Goal: Transaction & Acquisition: Purchase product/service

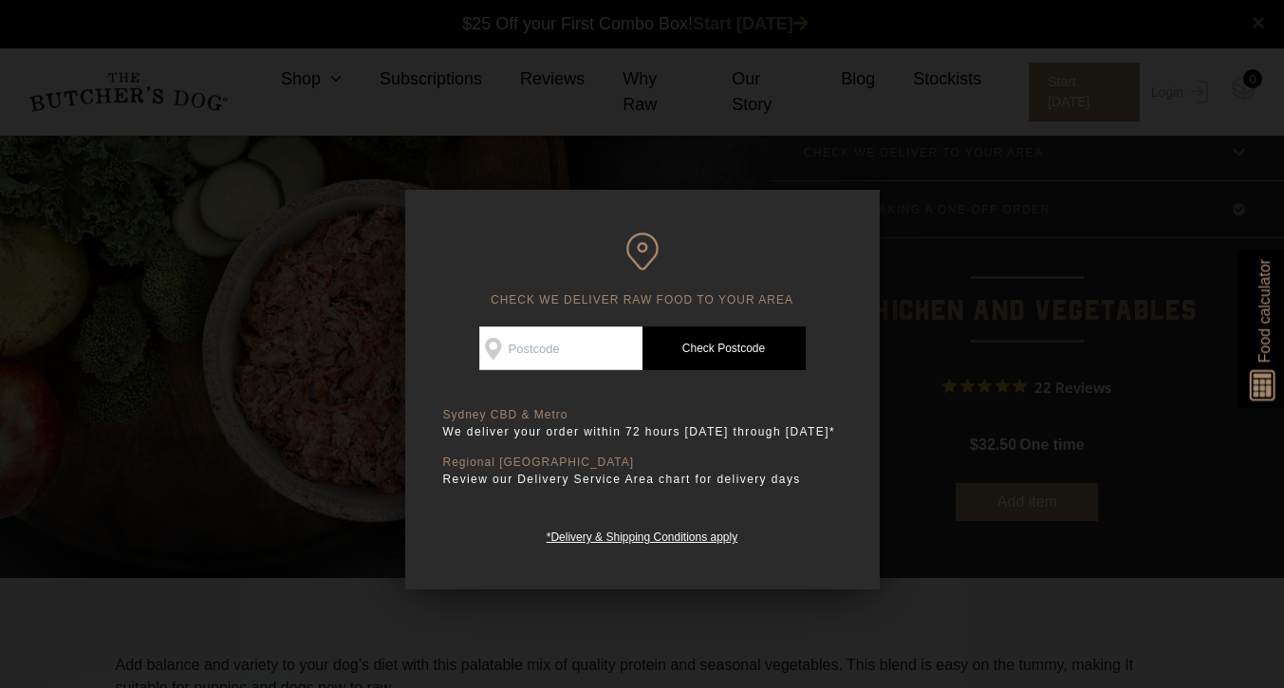
click at [549, 345] on input "Check Availability At" at bounding box center [560, 348] width 163 height 44
type input "2206"
click at [766, 358] on link "Check Postcode" at bounding box center [723, 348] width 163 height 44
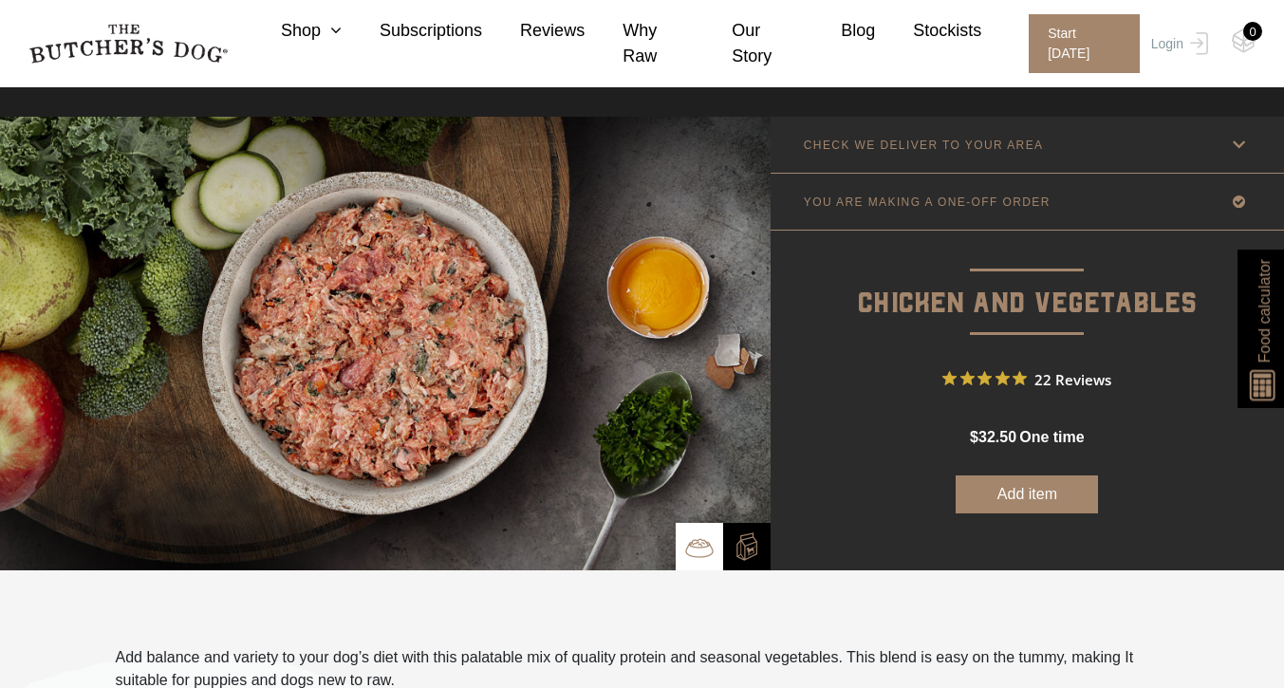
scroll to position [11, 0]
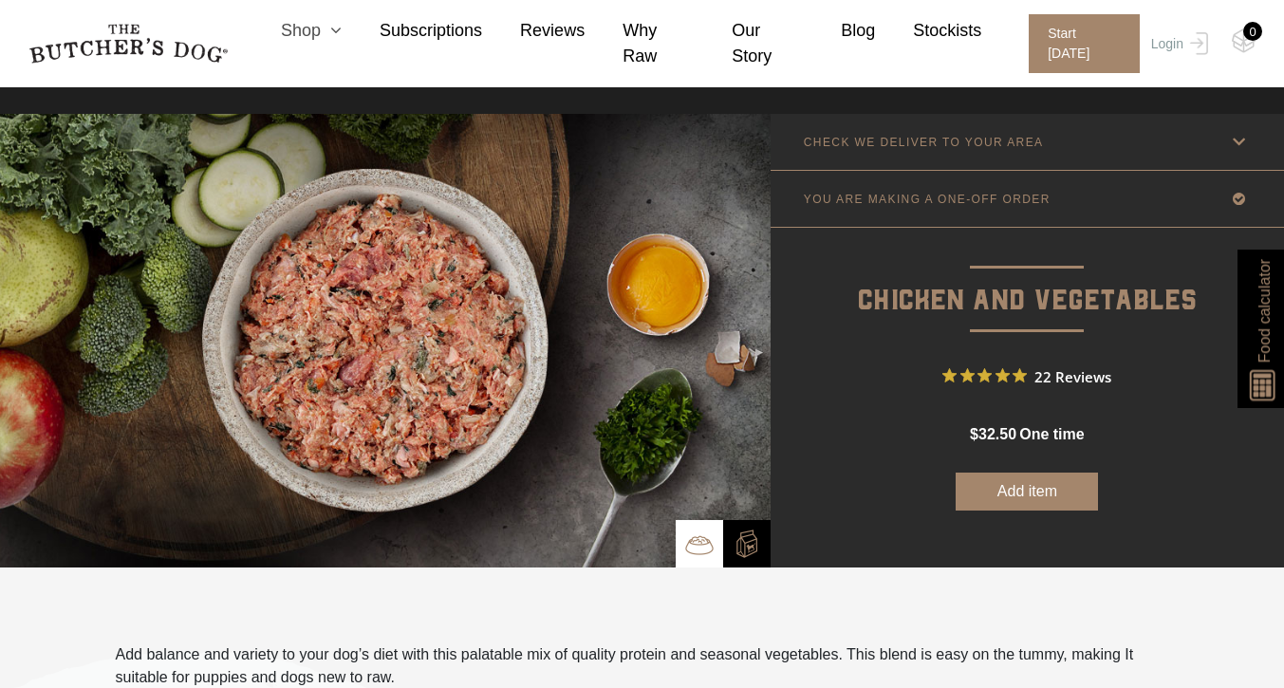
click at [336, 39] on icon at bounding box center [331, 30] width 21 height 17
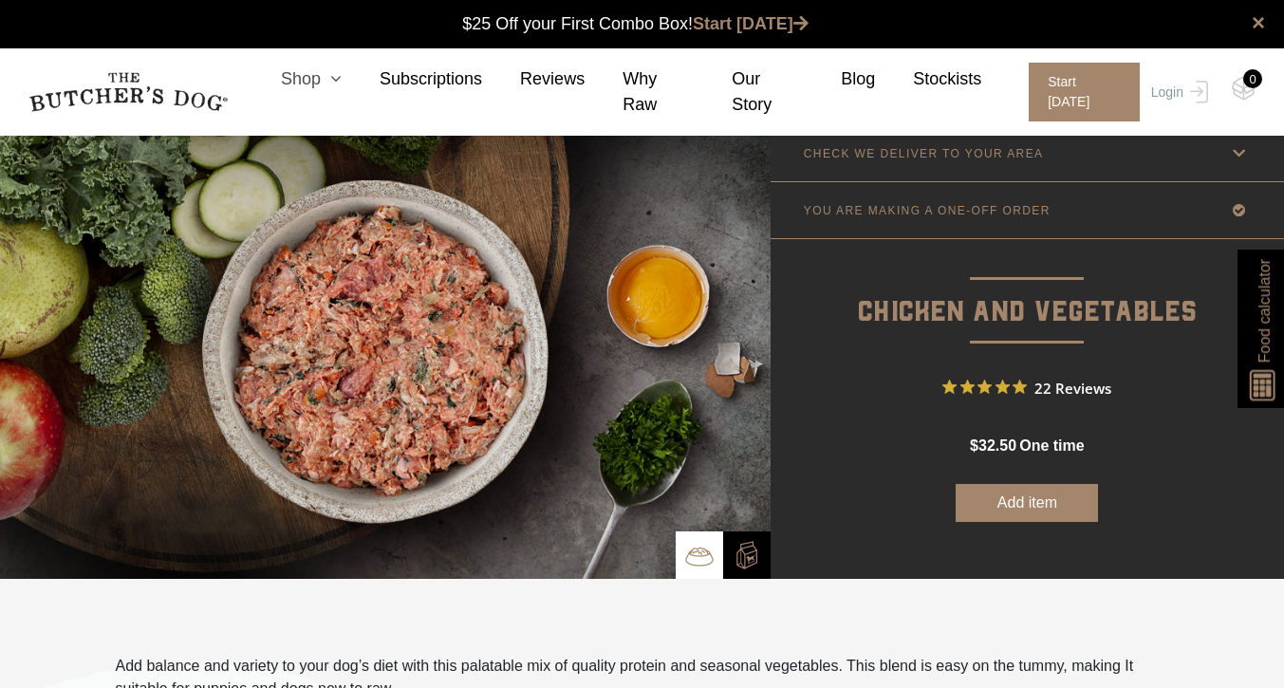
click at [324, 79] on icon at bounding box center [331, 78] width 21 height 17
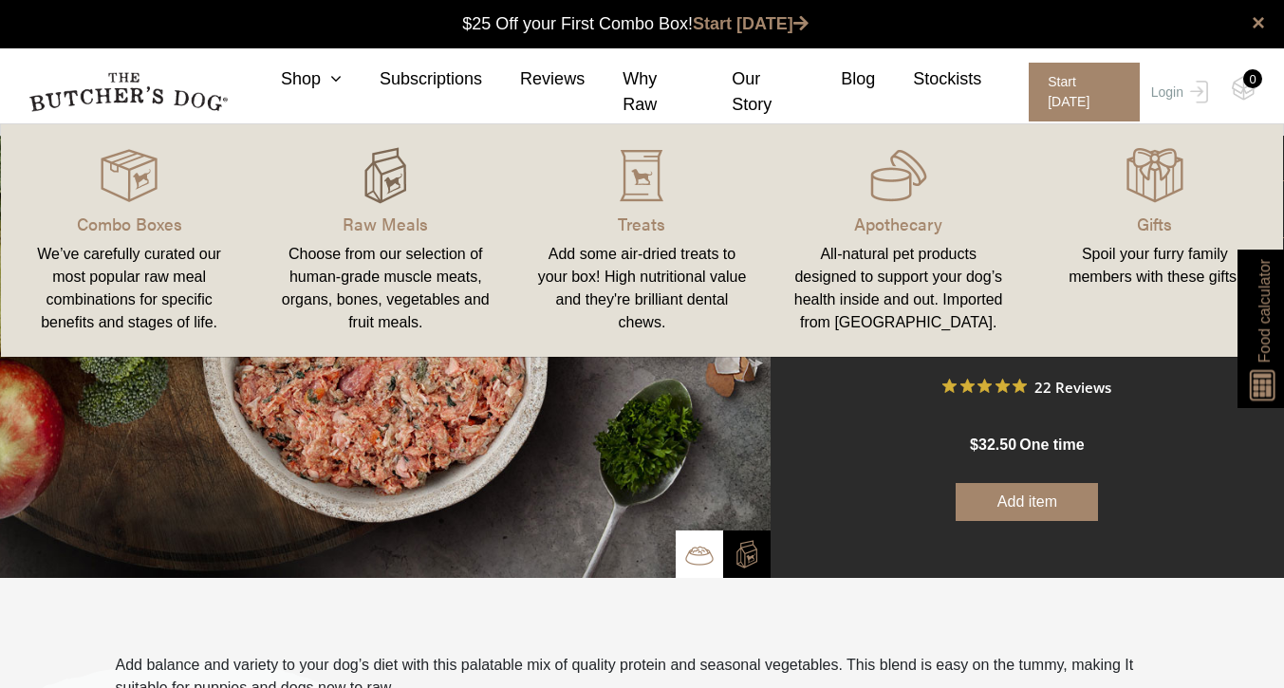
click at [393, 203] on img at bounding box center [385, 175] width 57 height 57
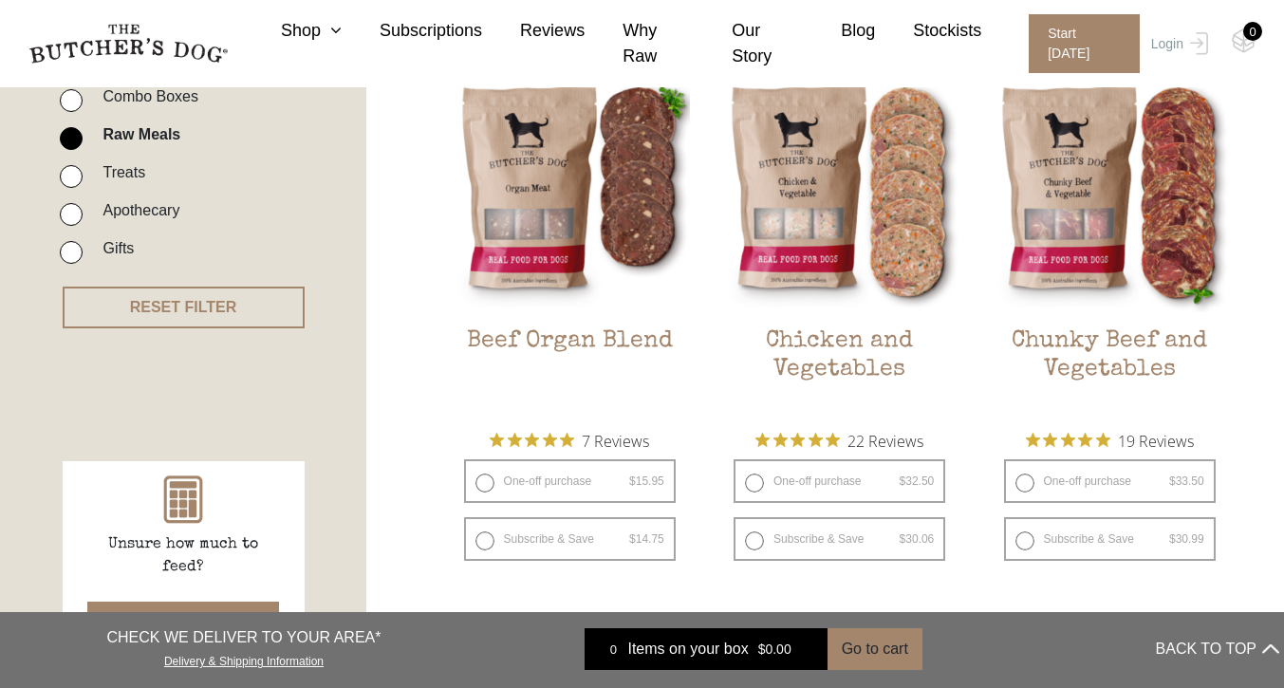
scroll to position [557, 0]
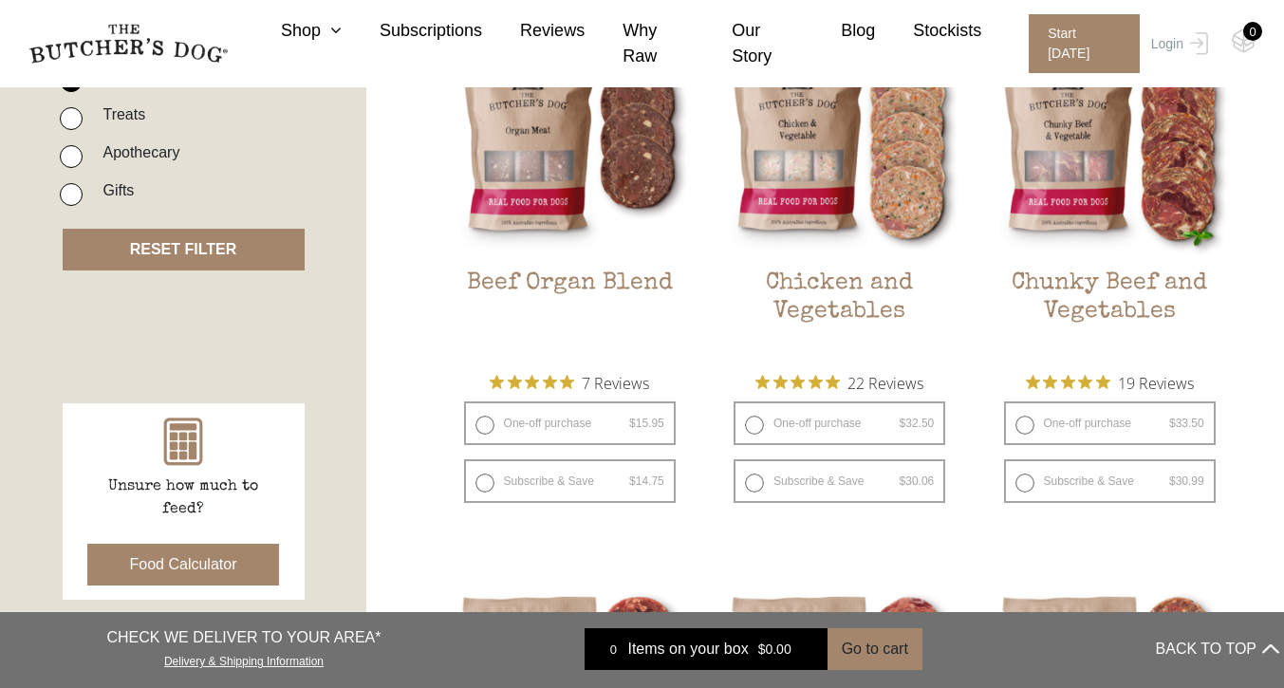
click at [178, 255] on button "RESET FILTER" at bounding box center [184, 250] width 242 height 42
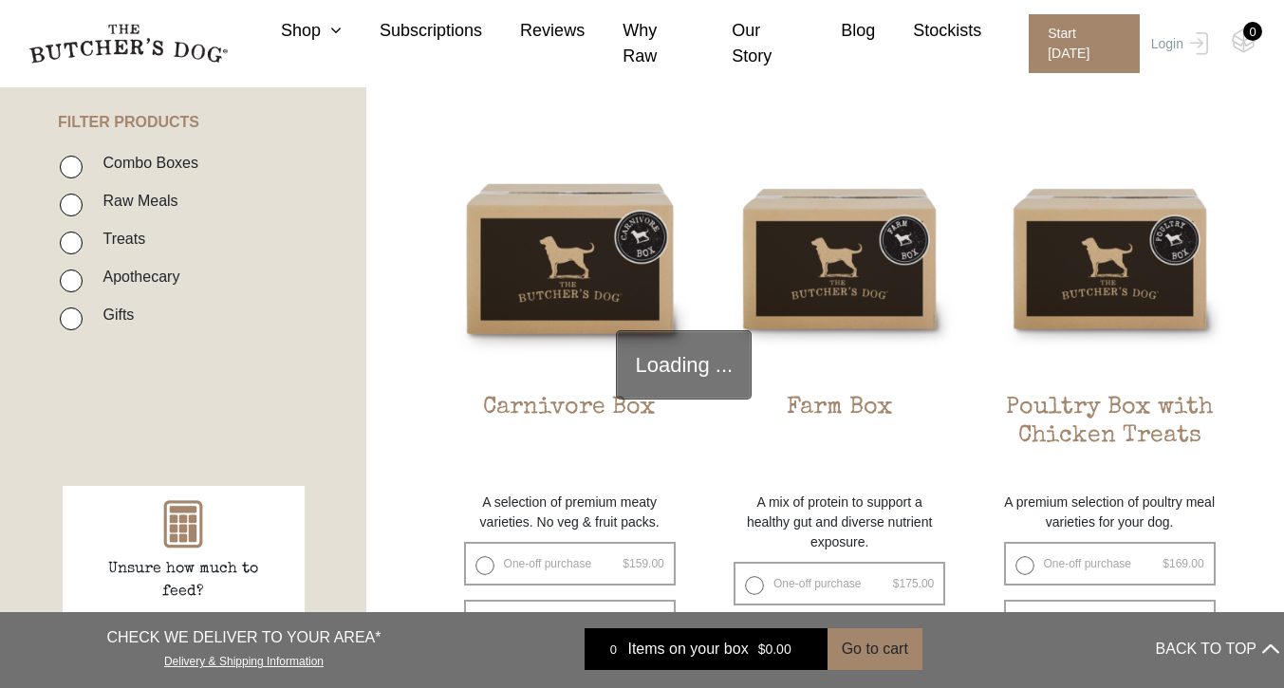
scroll to position [429, 0]
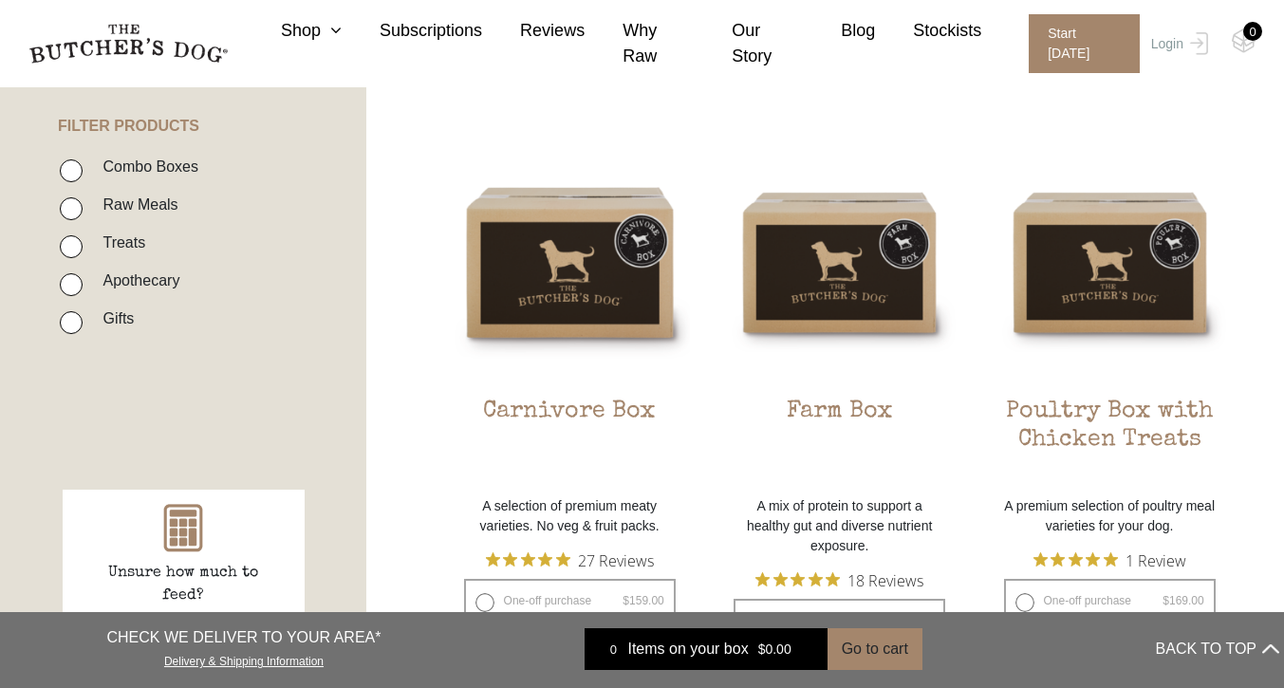
click at [148, 202] on label "Raw Meals" at bounding box center [135, 205] width 84 height 26
click at [83, 202] on input "Raw Meals" at bounding box center [71, 208] width 23 height 23
checkbox input "true"
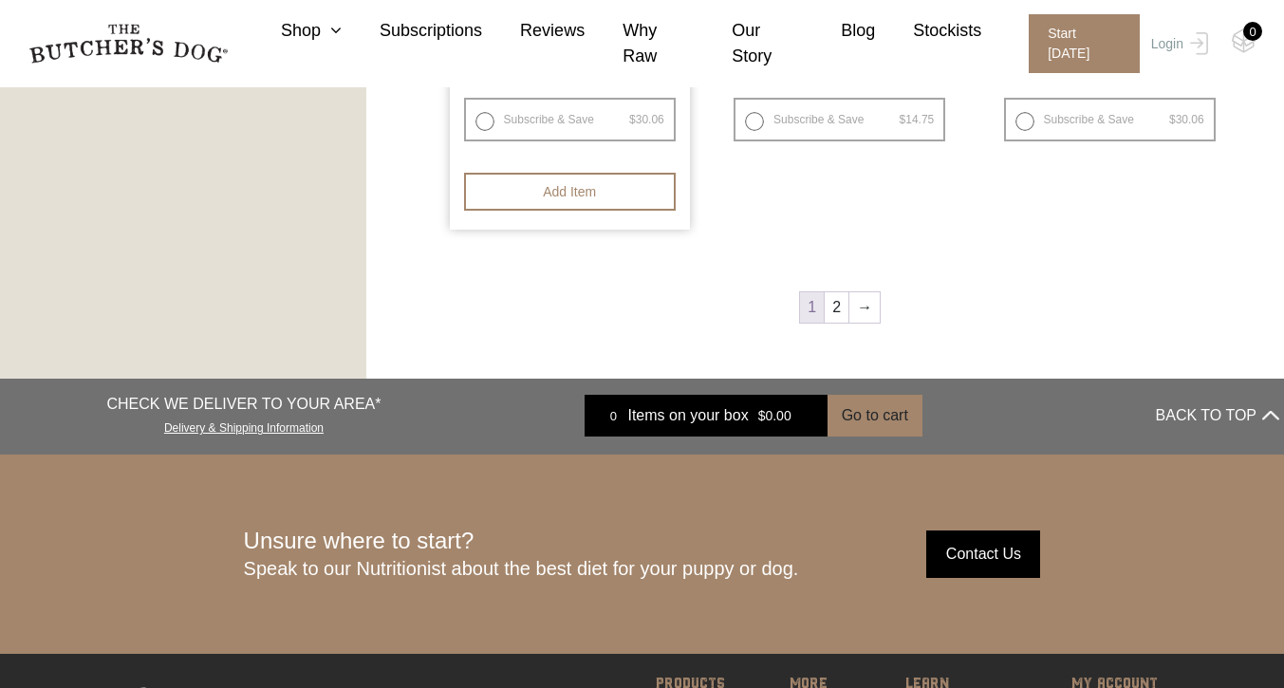
scroll to position [2647, 0]
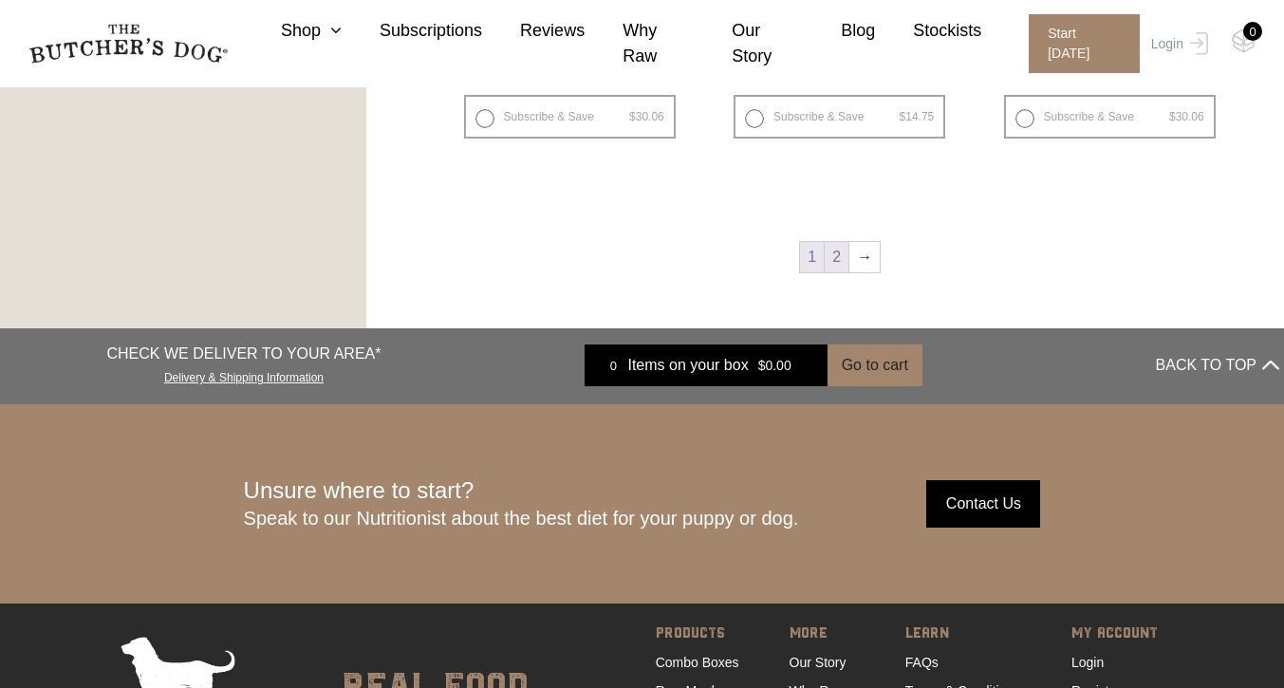
click at [829, 263] on link "2" at bounding box center [837, 257] width 24 height 30
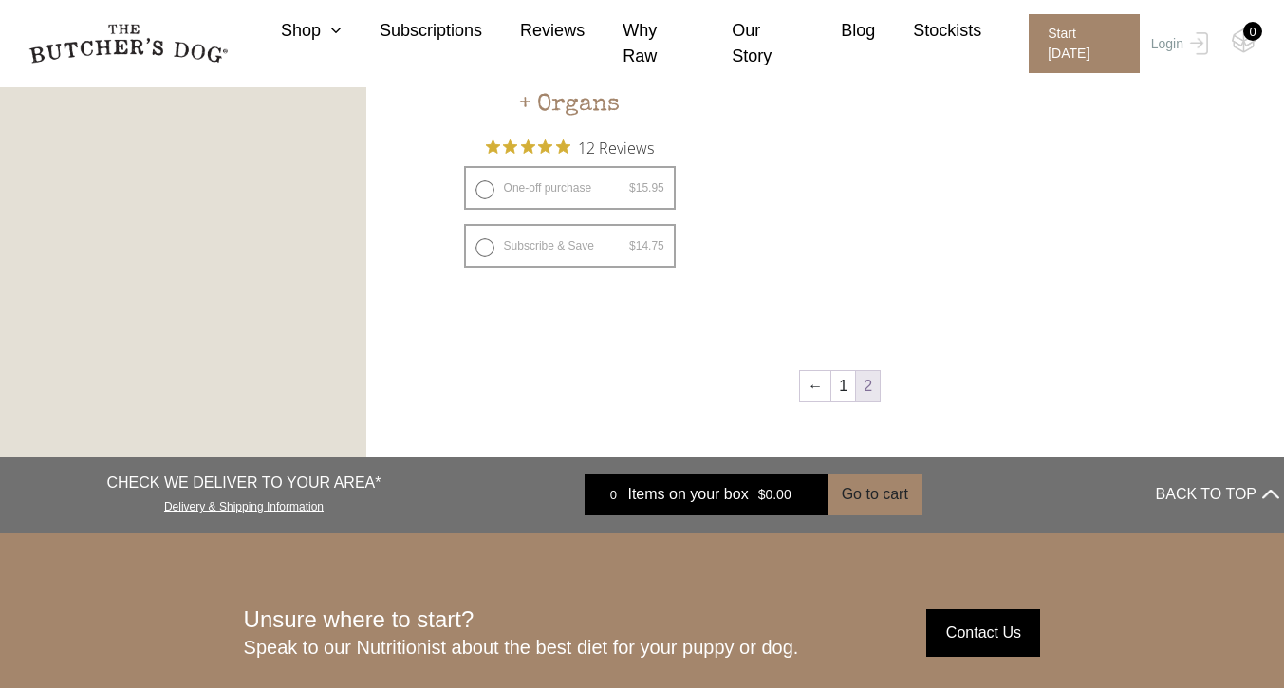
scroll to position [1464, 0]
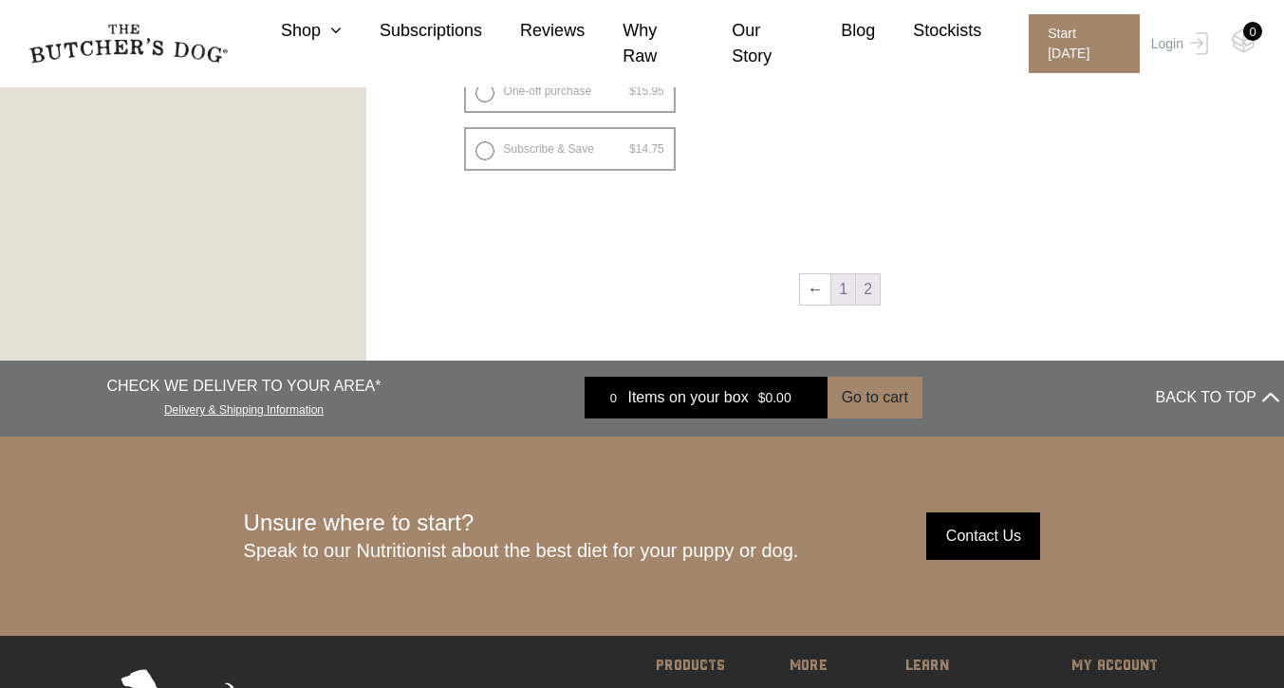
click at [842, 281] on link "1" at bounding box center [843, 289] width 24 height 30
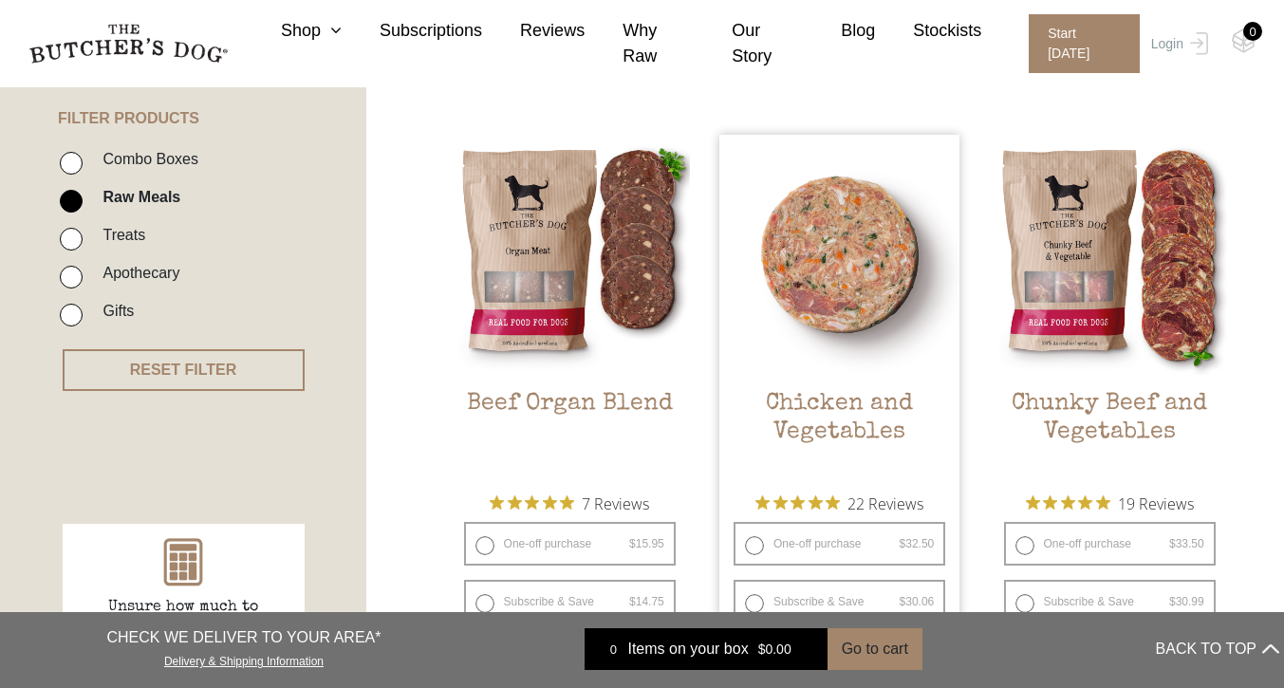
scroll to position [475, 0]
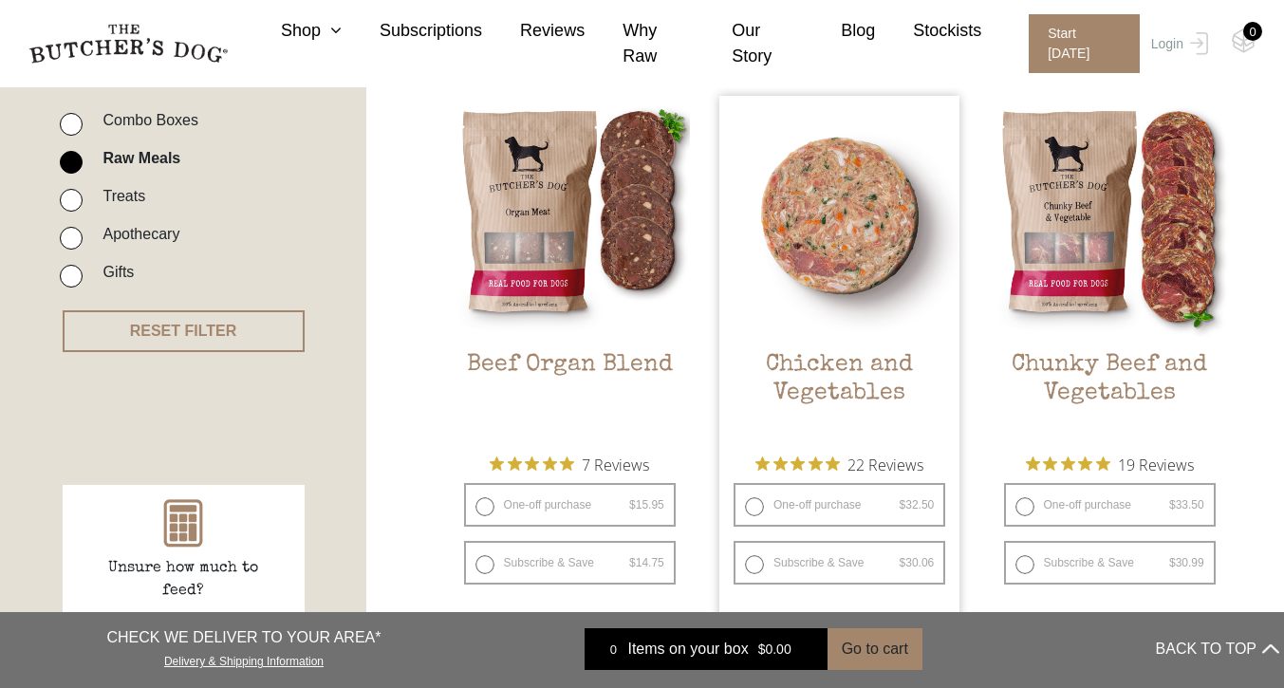
click at [829, 375] on h2 "Chicken and Vegetables" at bounding box center [839, 395] width 240 height 89
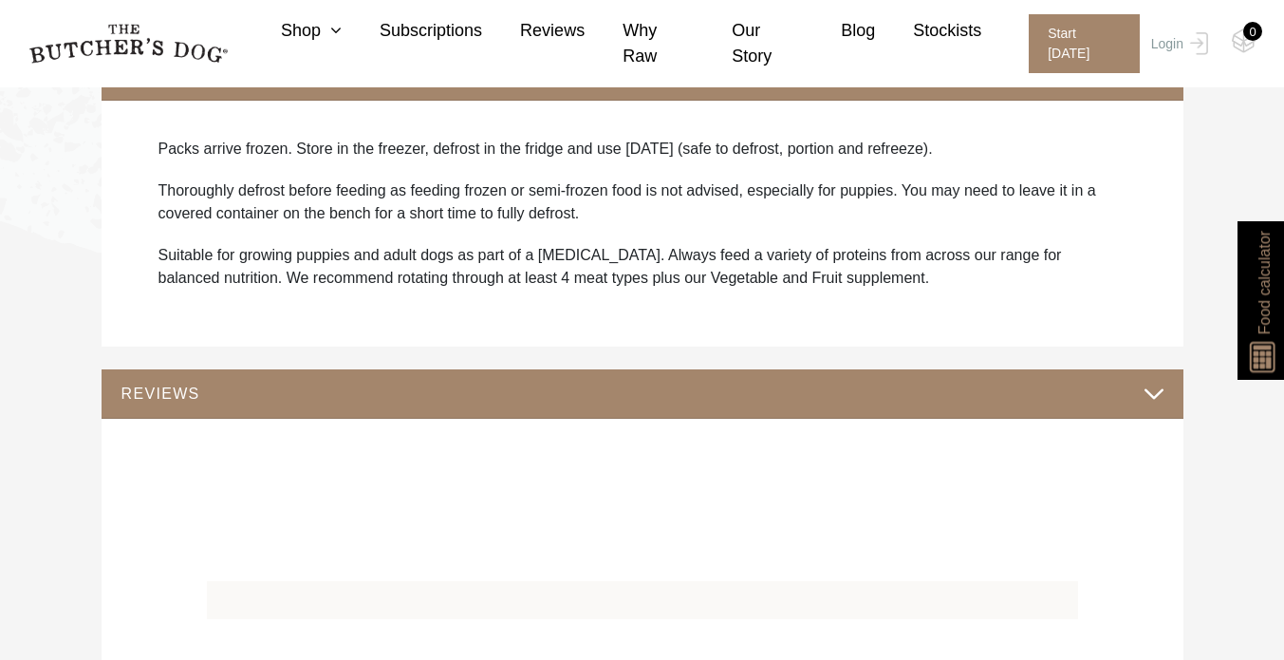
scroll to position [1336, 0]
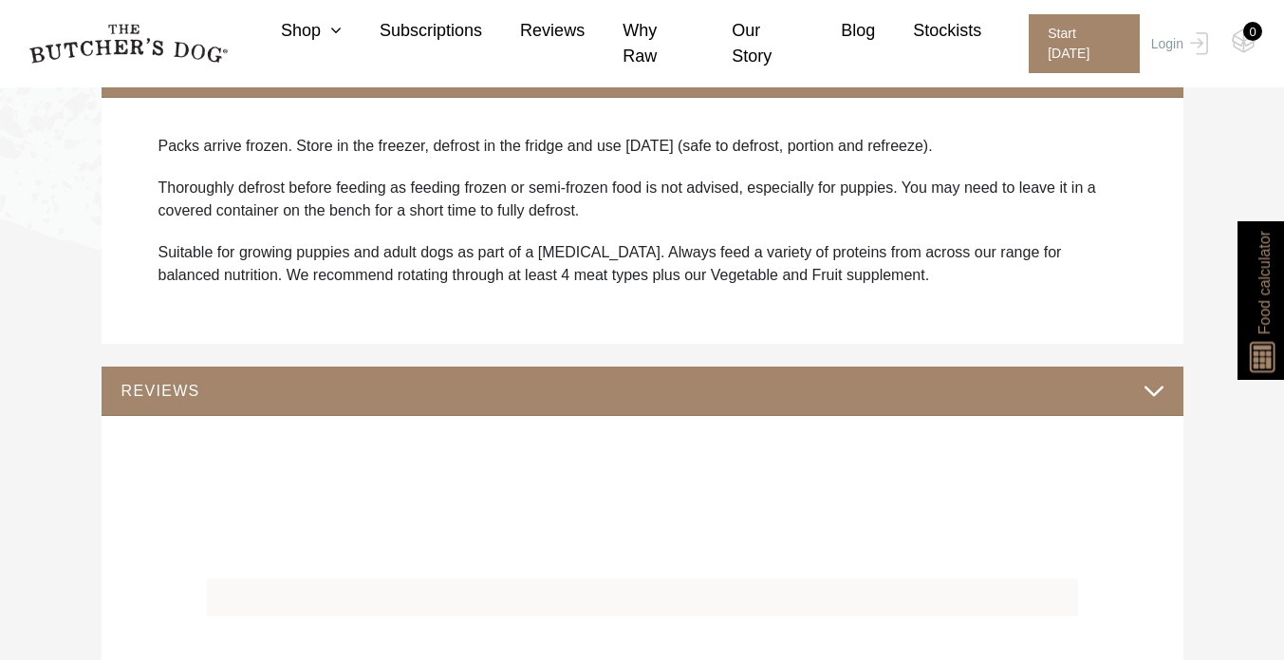
click at [841, 371] on div "REVIEWS" at bounding box center [643, 390] width 1082 height 49
click at [845, 383] on button "REVIEWS" at bounding box center [643, 391] width 1044 height 26
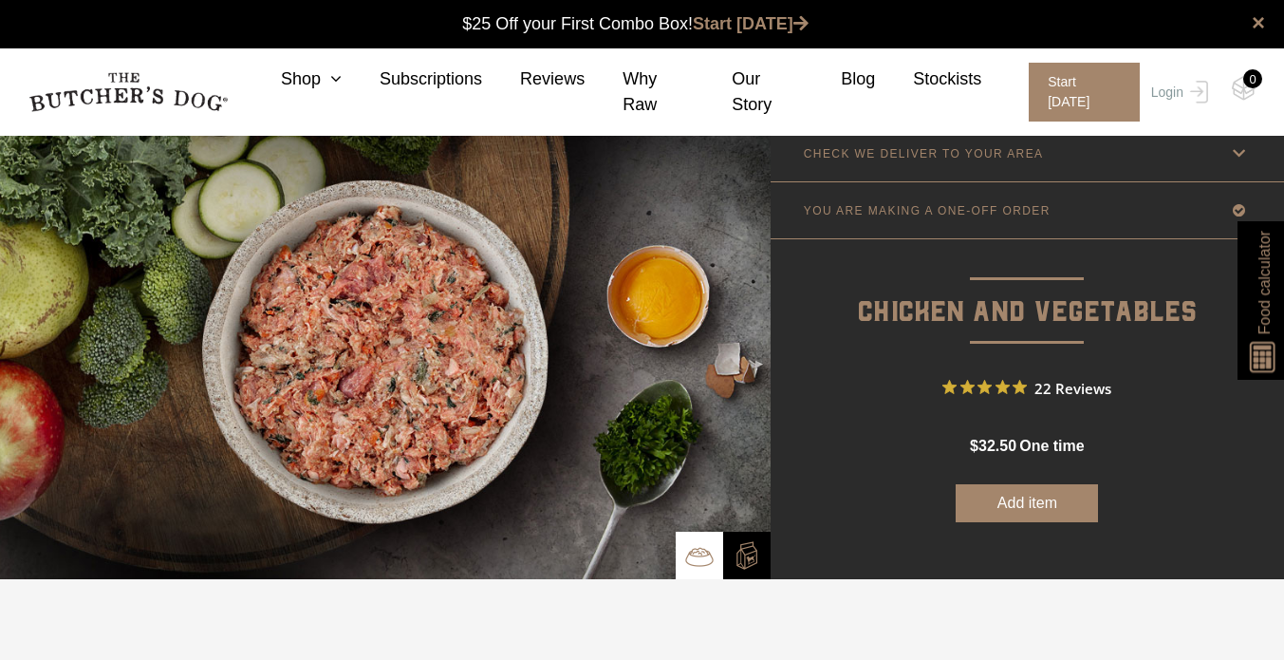
scroll to position [0, 0]
click at [946, 165] on link "CHECK WE DELIVER TO YOUR AREA" at bounding box center [1027, 153] width 513 height 56
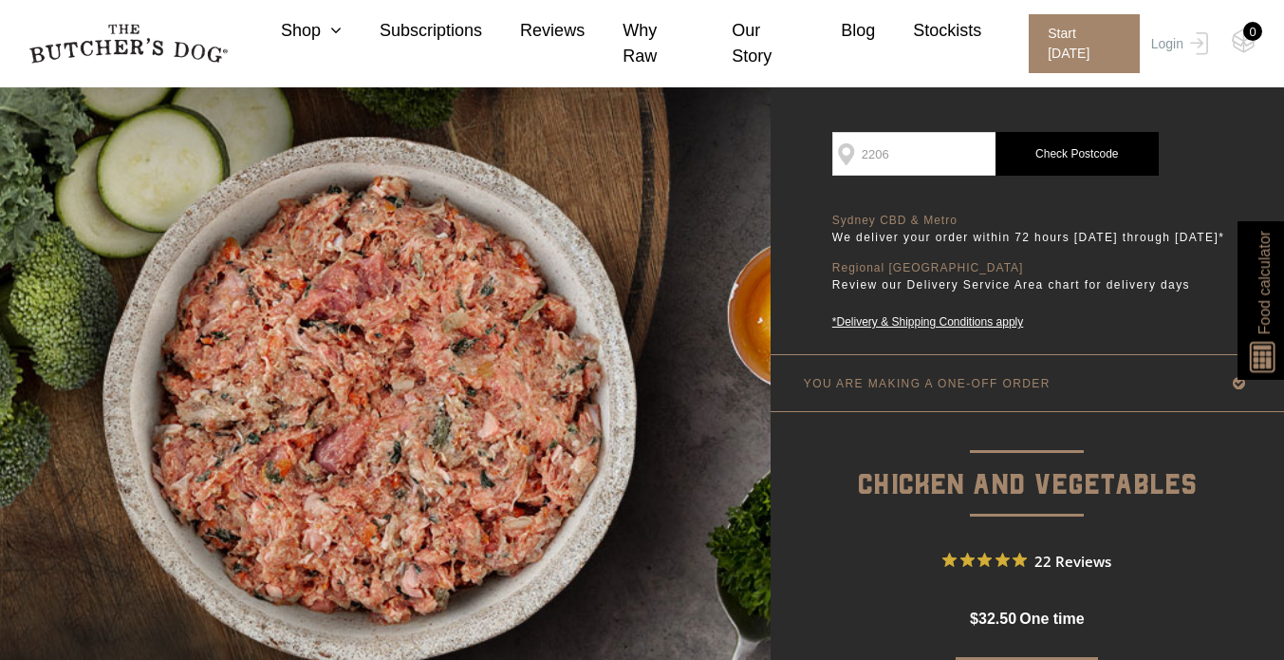
scroll to position [79, 0]
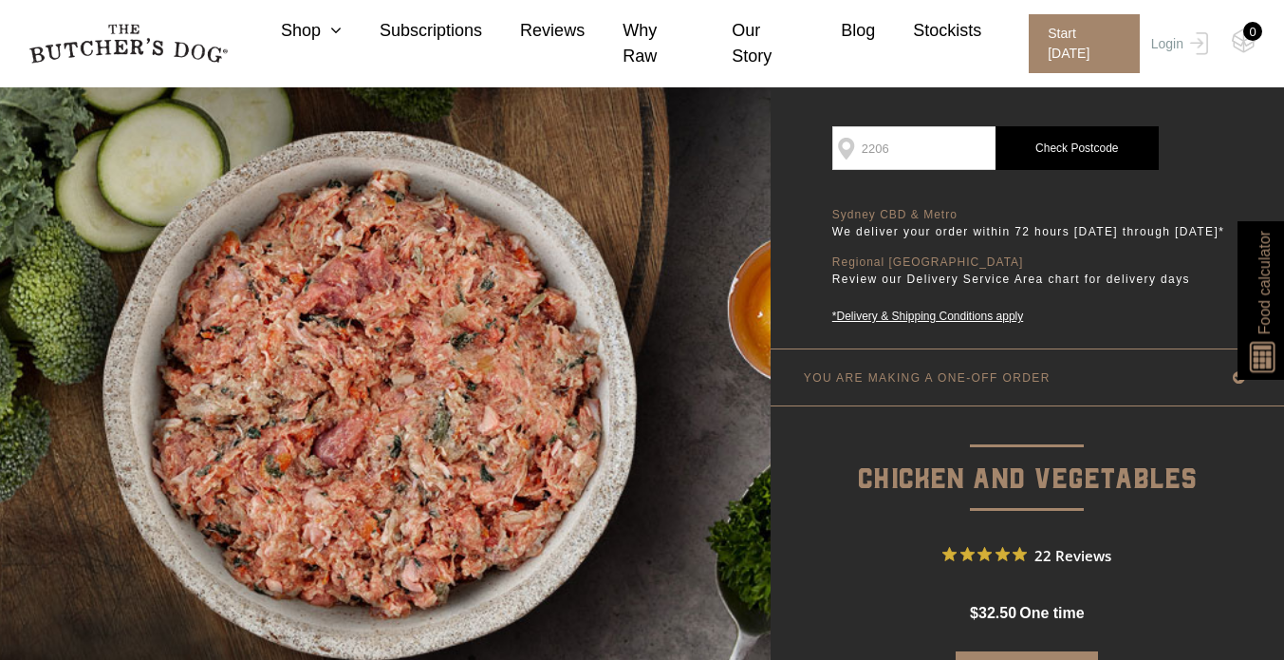
click at [994, 384] on p "YOU ARE MAKING A ONE-OFF ORDER" at bounding box center [927, 377] width 247 height 13
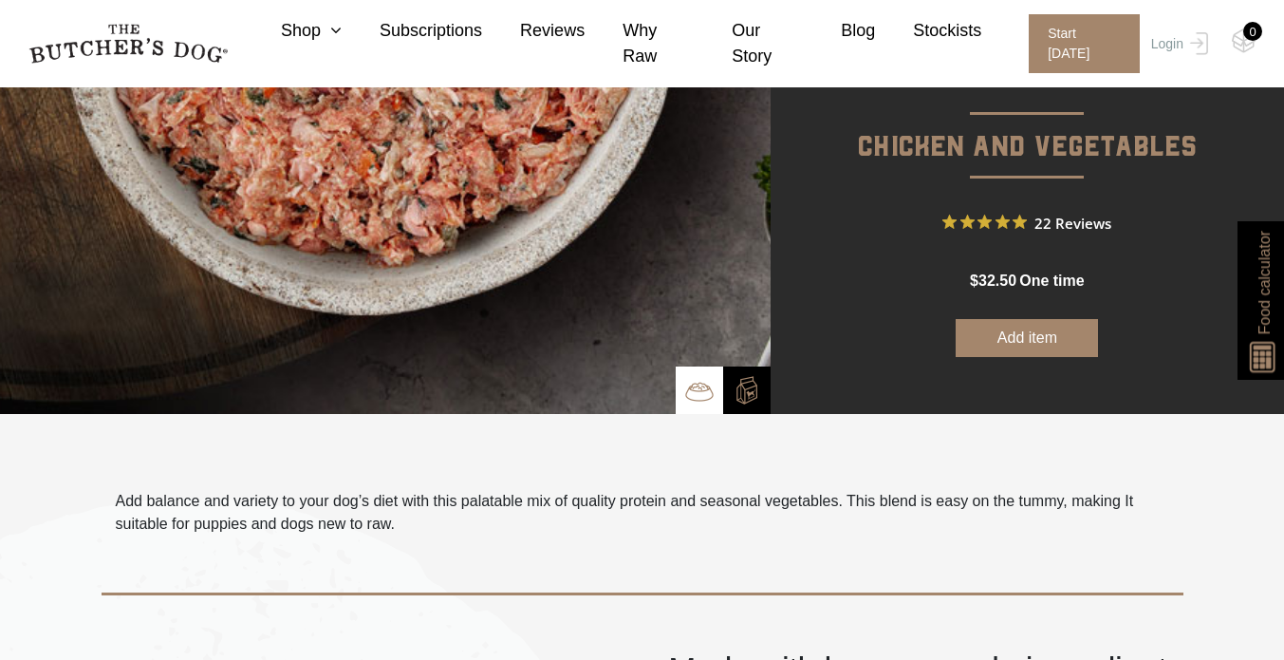
scroll to position [518, 0]
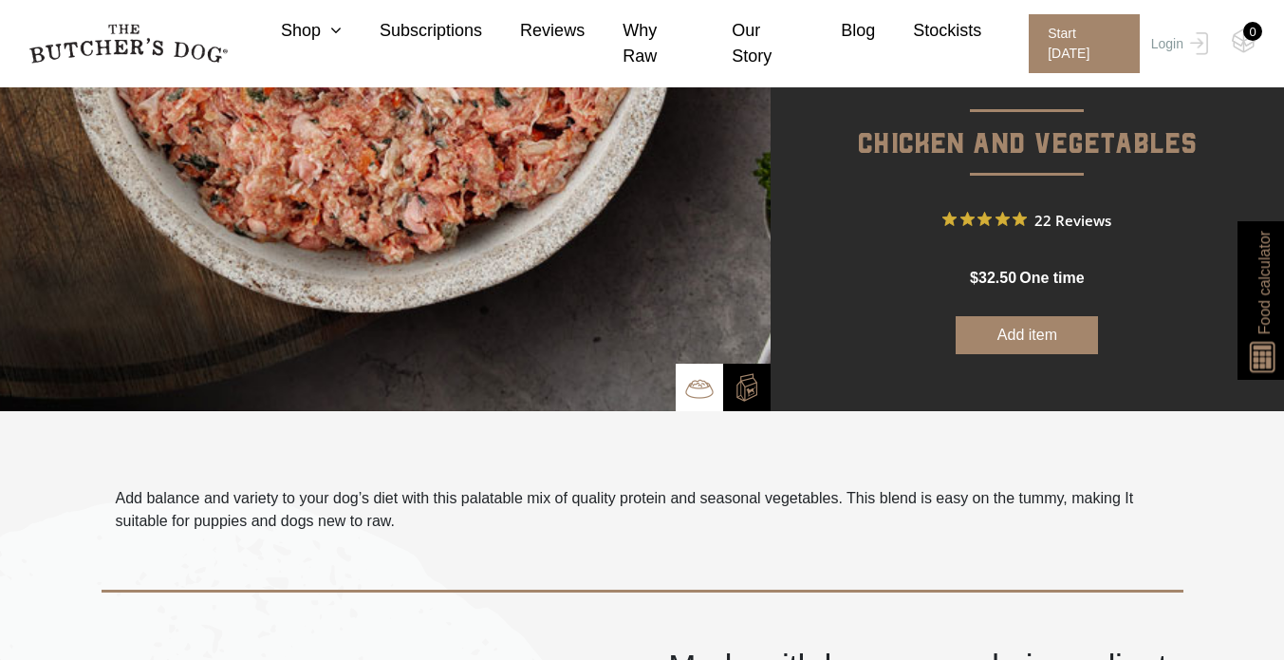
click at [1013, 351] on button "Add item" at bounding box center [1027, 335] width 142 height 38
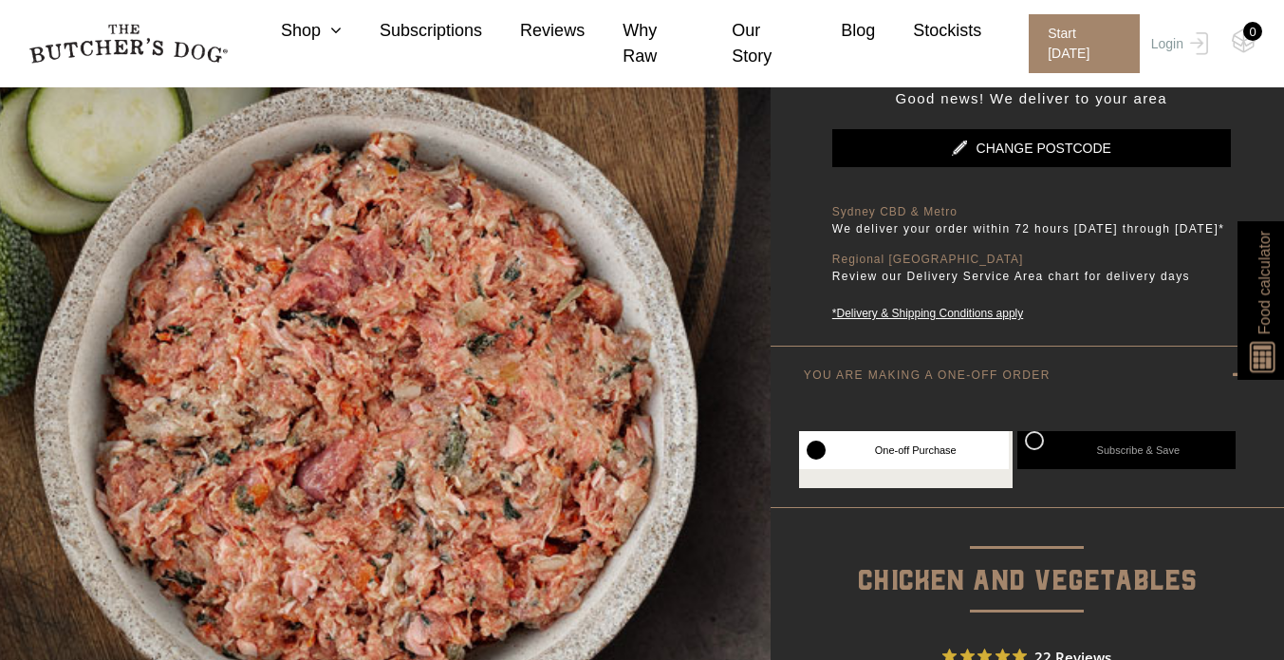
scroll to position [250, 0]
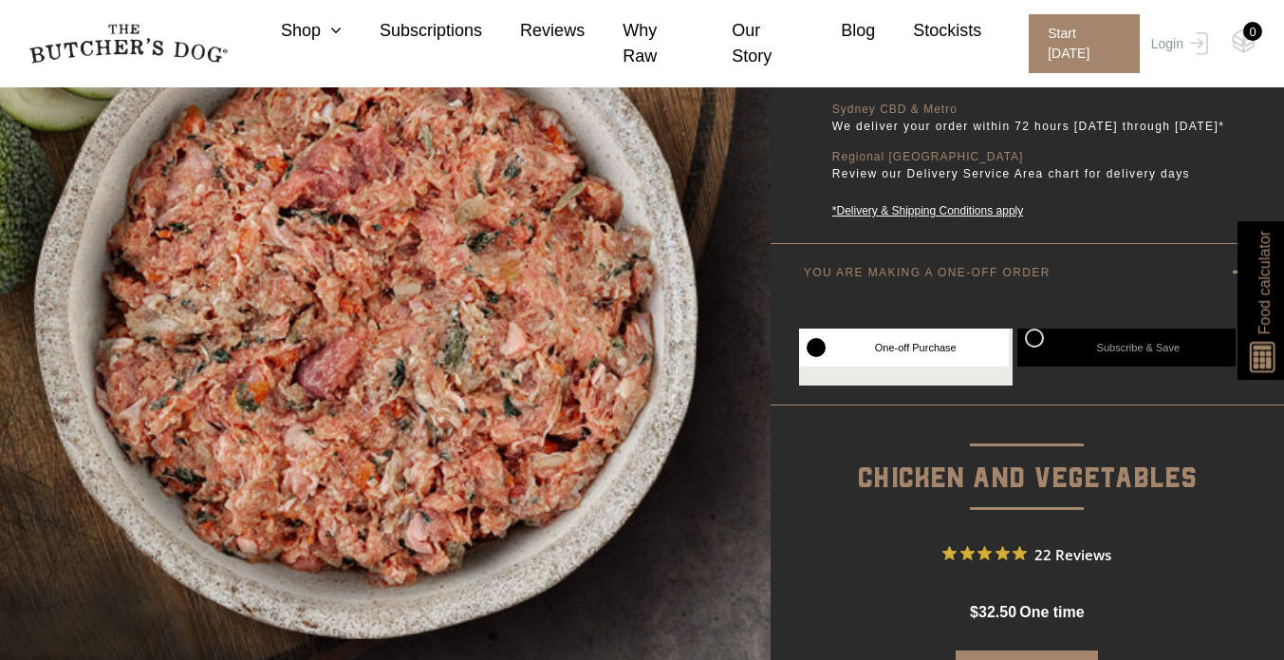
click at [926, 385] on li "One-off Purchase" at bounding box center [906, 356] width 214 height 57
click at [894, 366] on label "One-off Purchase" at bounding box center [904, 347] width 210 height 38
click at [881, 366] on label "One-off Purchase" at bounding box center [904, 347] width 210 height 38
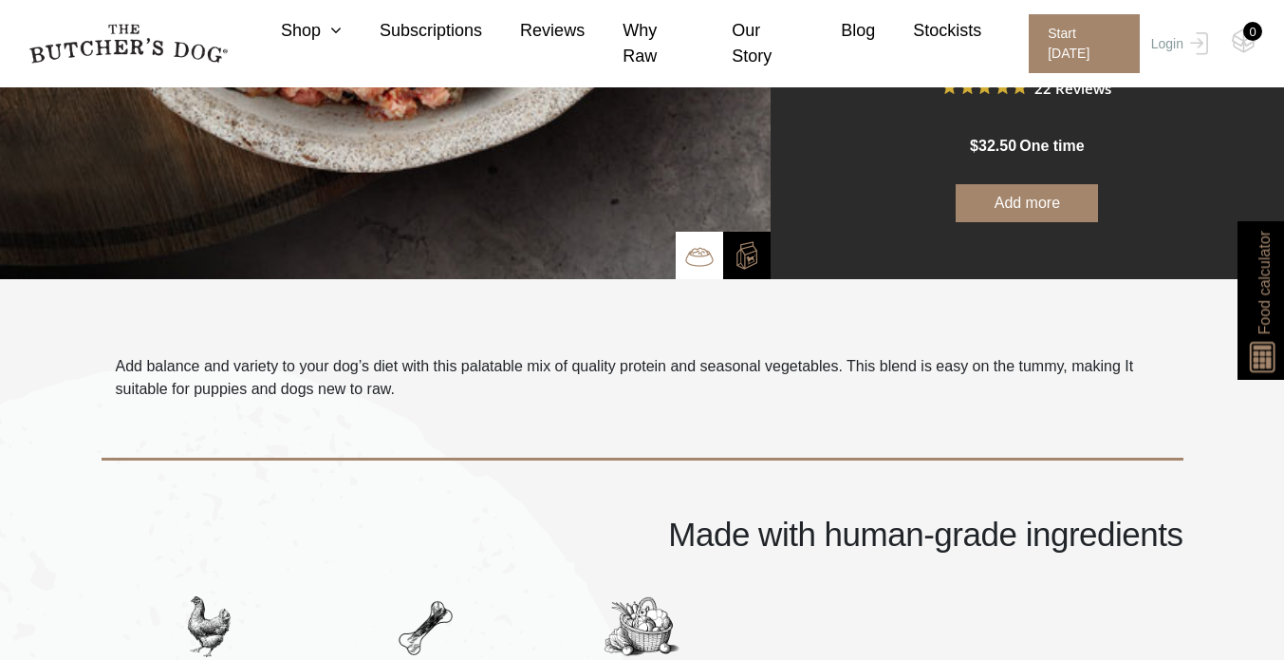
scroll to position [714, 0]
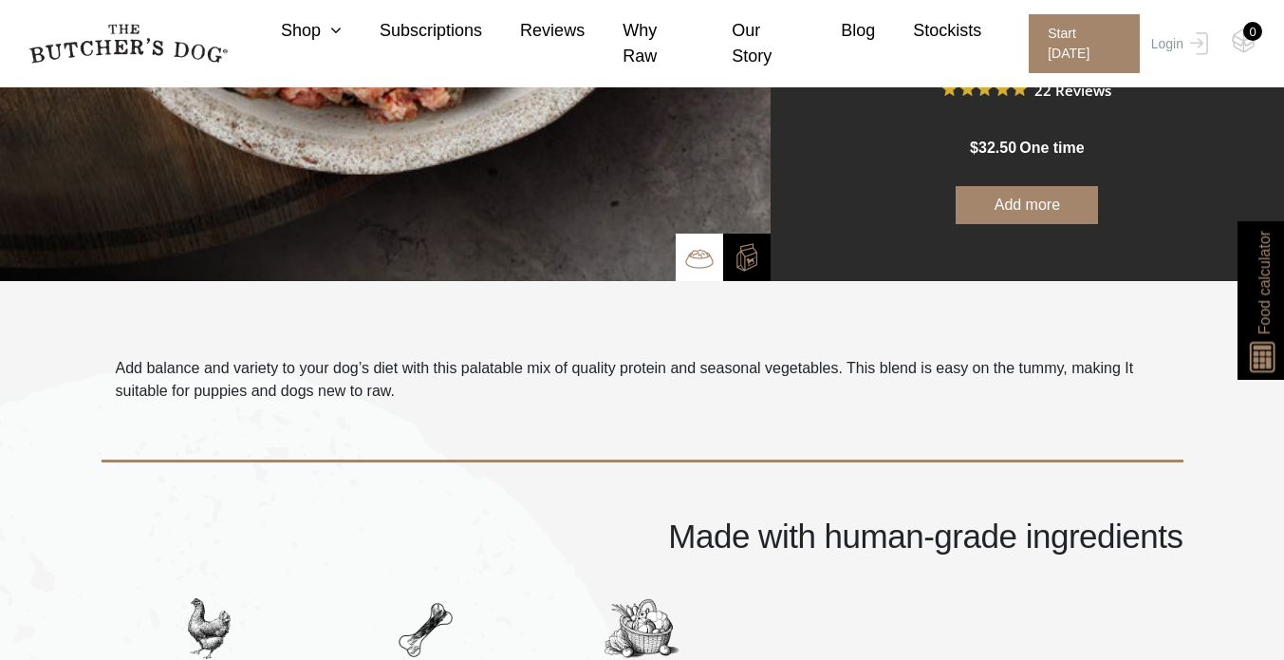
click at [997, 218] on button "Add more" at bounding box center [1027, 205] width 142 height 38
click at [1245, 40] on img at bounding box center [1244, 40] width 24 height 25
click at [1244, 42] on img at bounding box center [1244, 40] width 24 height 25
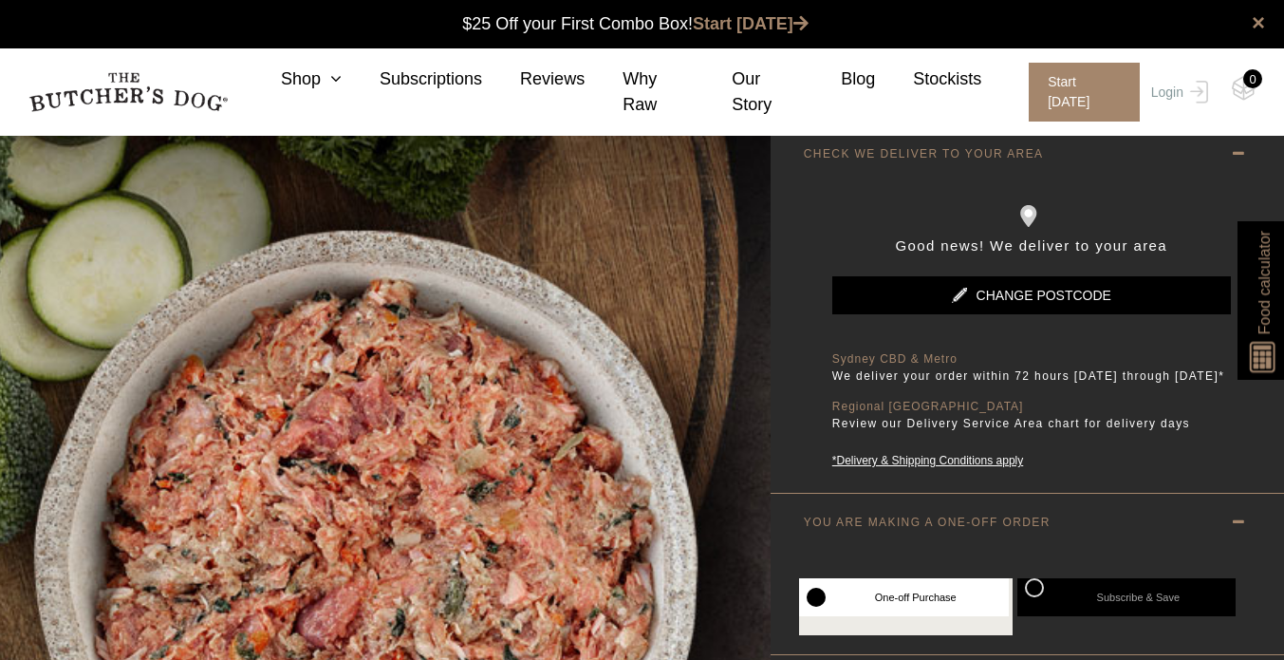
scroll to position [0, 0]
click at [1242, 87] on img at bounding box center [1244, 88] width 24 height 25
click at [743, 27] on link "Start [DATE]" at bounding box center [751, 23] width 116 height 19
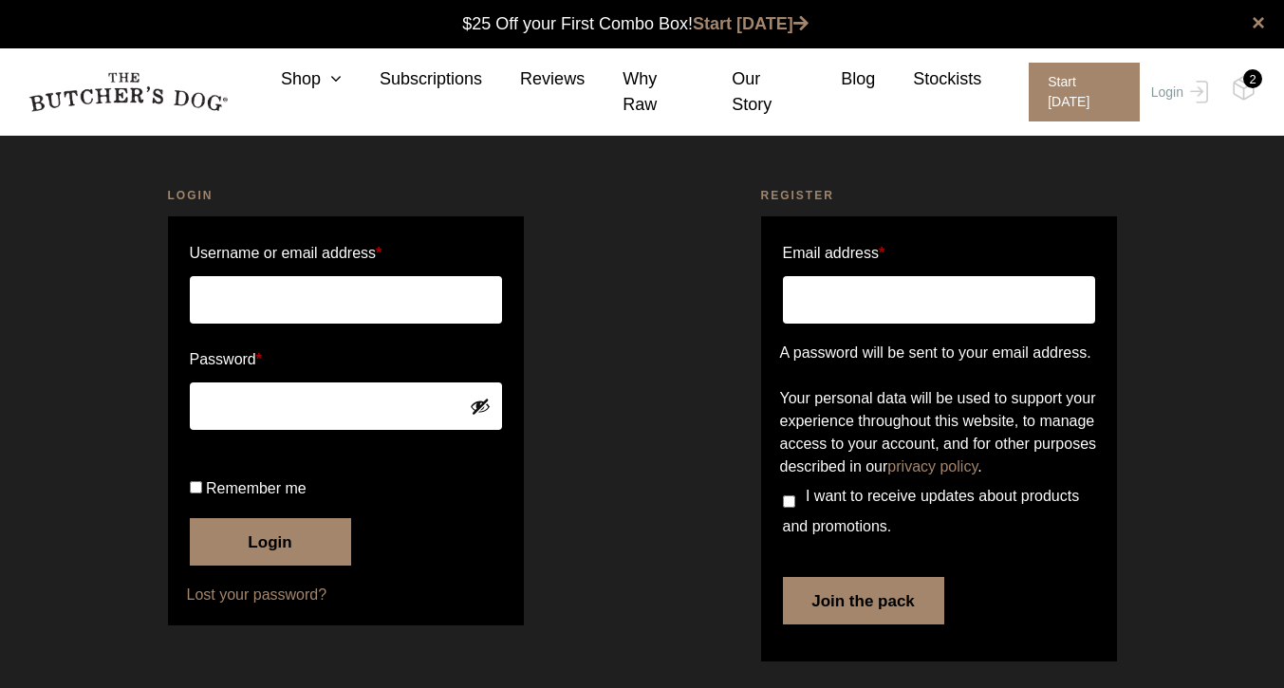
scroll to position [1, 0]
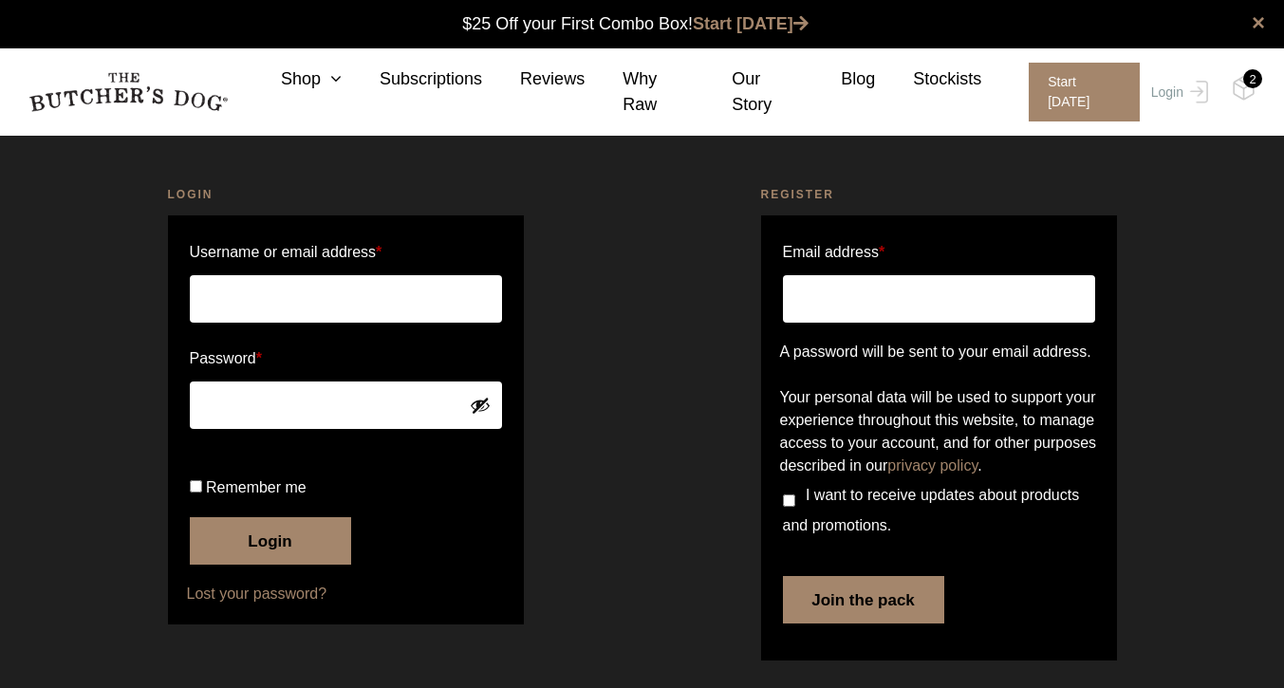
click at [864, 313] on input "Email address *" at bounding box center [939, 298] width 312 height 47
type input "[EMAIL_ADDRESS][DOMAIN_NAME]"
click at [787, 507] on input "I want to receive updates about products and promotions." at bounding box center [789, 500] width 12 height 12
checkbox input "true"
drag, startPoint x: 853, startPoint y: 673, endPoint x: 845, endPoint y: 553, distance: 119.9
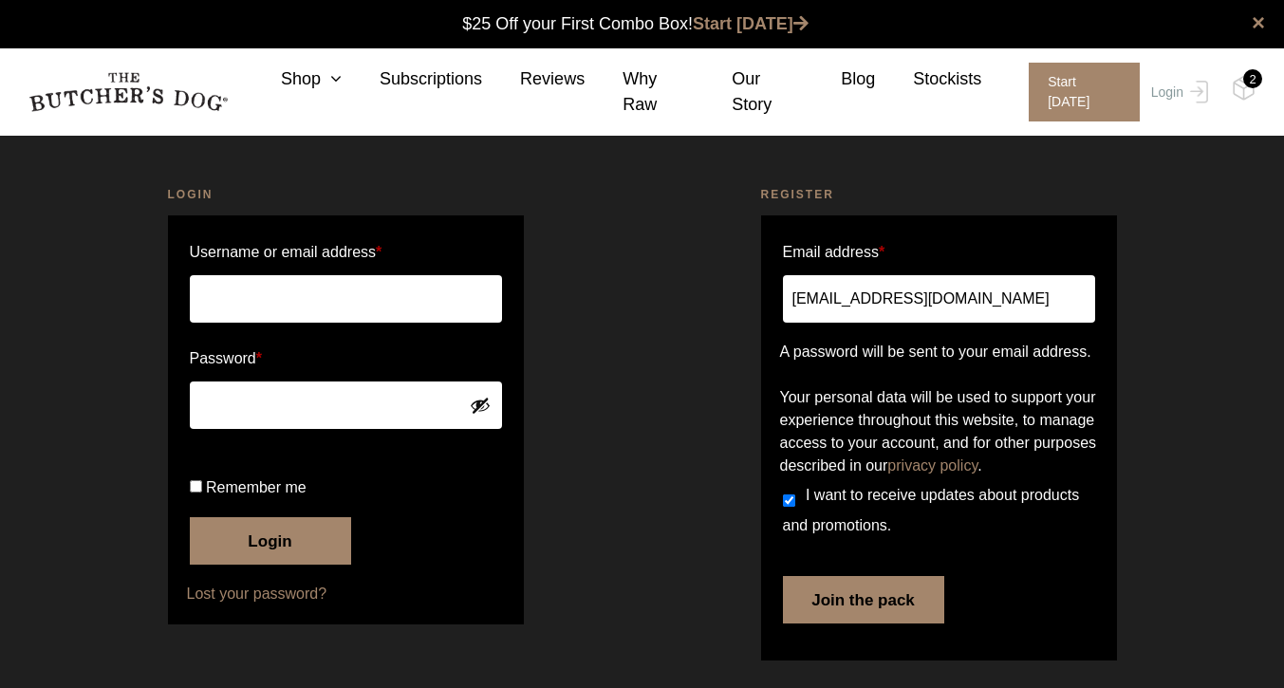
click at [845, 553] on form "Email address * kkumyuen@gmail.com A password will be sent to your email addres…" at bounding box center [939, 437] width 356 height 445
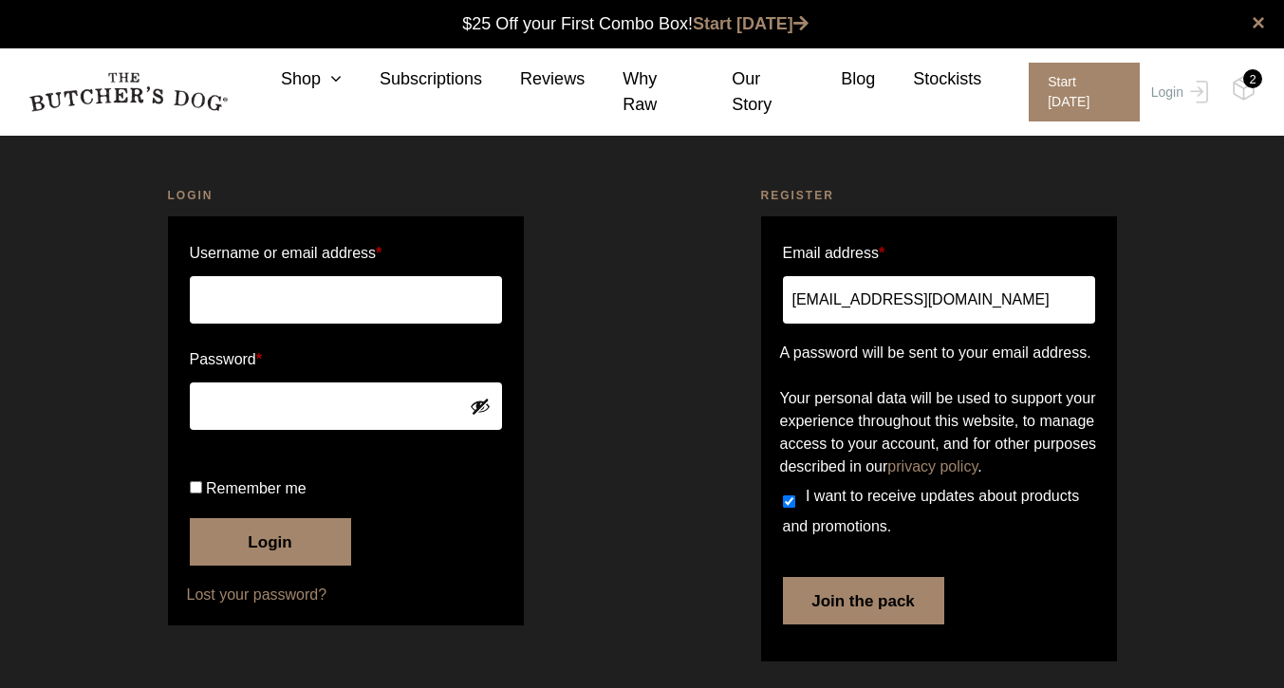
scroll to position [0, 0]
click at [157, 72] on img at bounding box center [127, 92] width 199 height 40
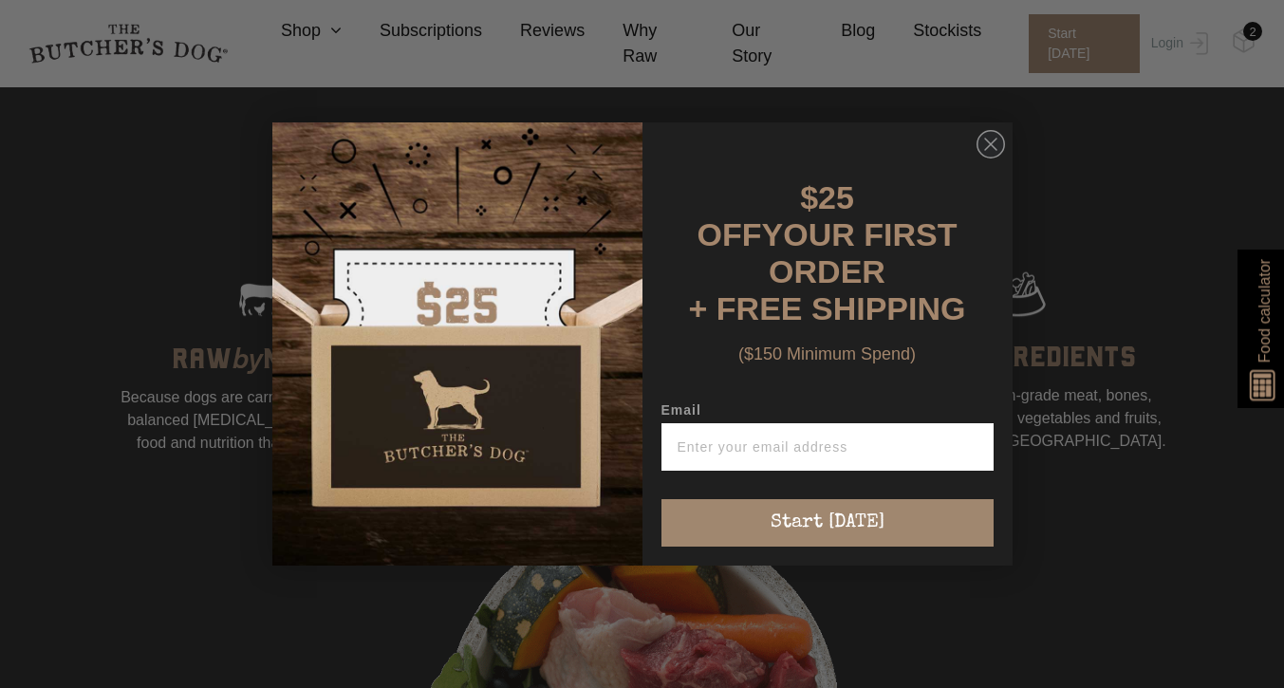
scroll to position [784, 0]
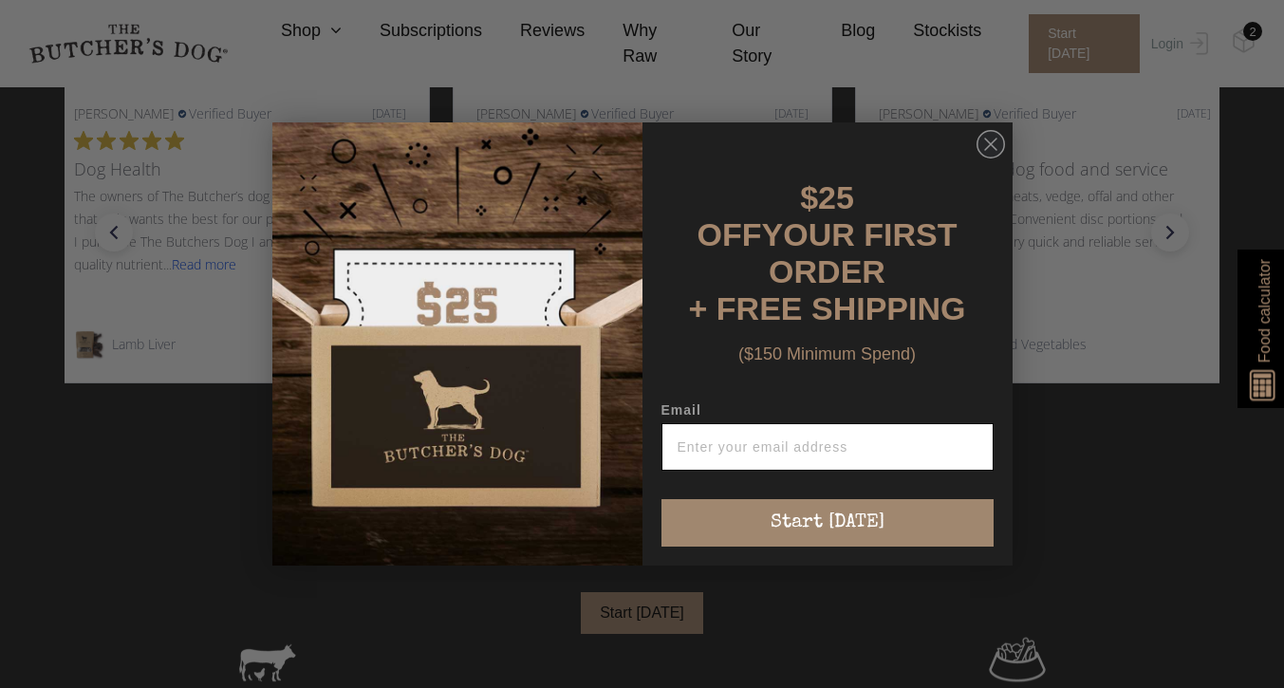
click at [766, 443] on input "Email" at bounding box center [827, 446] width 332 height 47
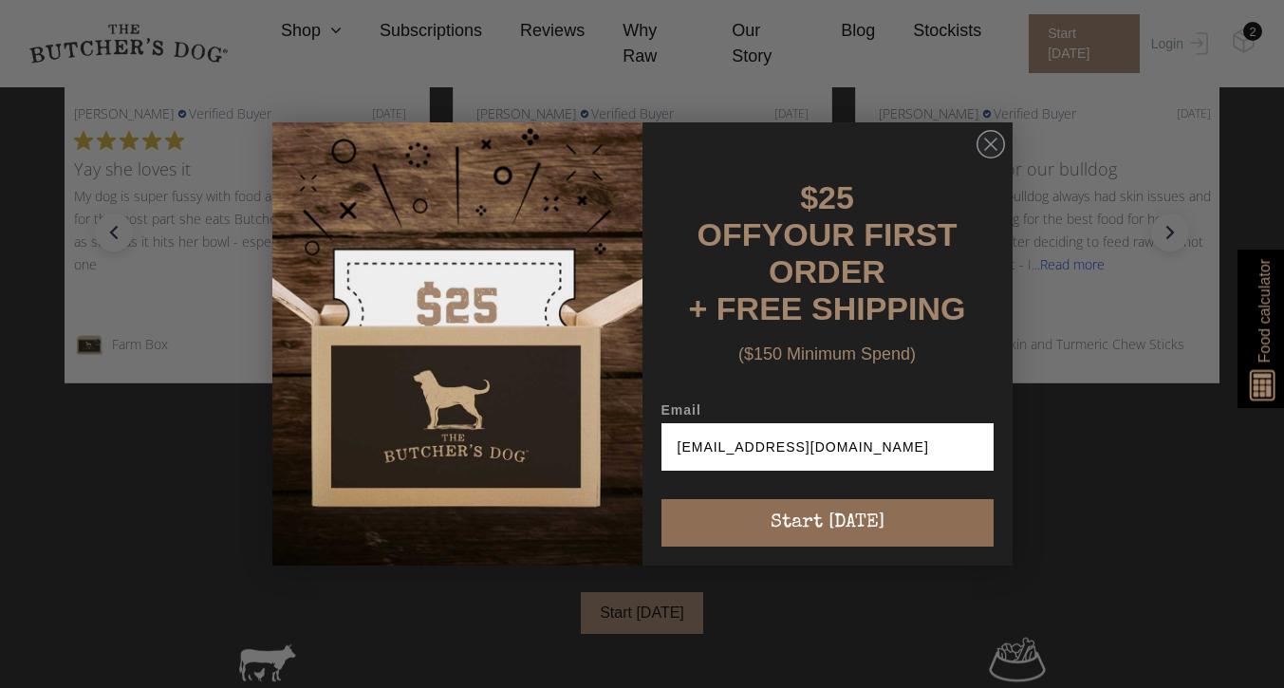
type input "kkumyuen@gmail.com"
click at [755, 499] on button "Start [DATE]" at bounding box center [827, 522] width 332 height 47
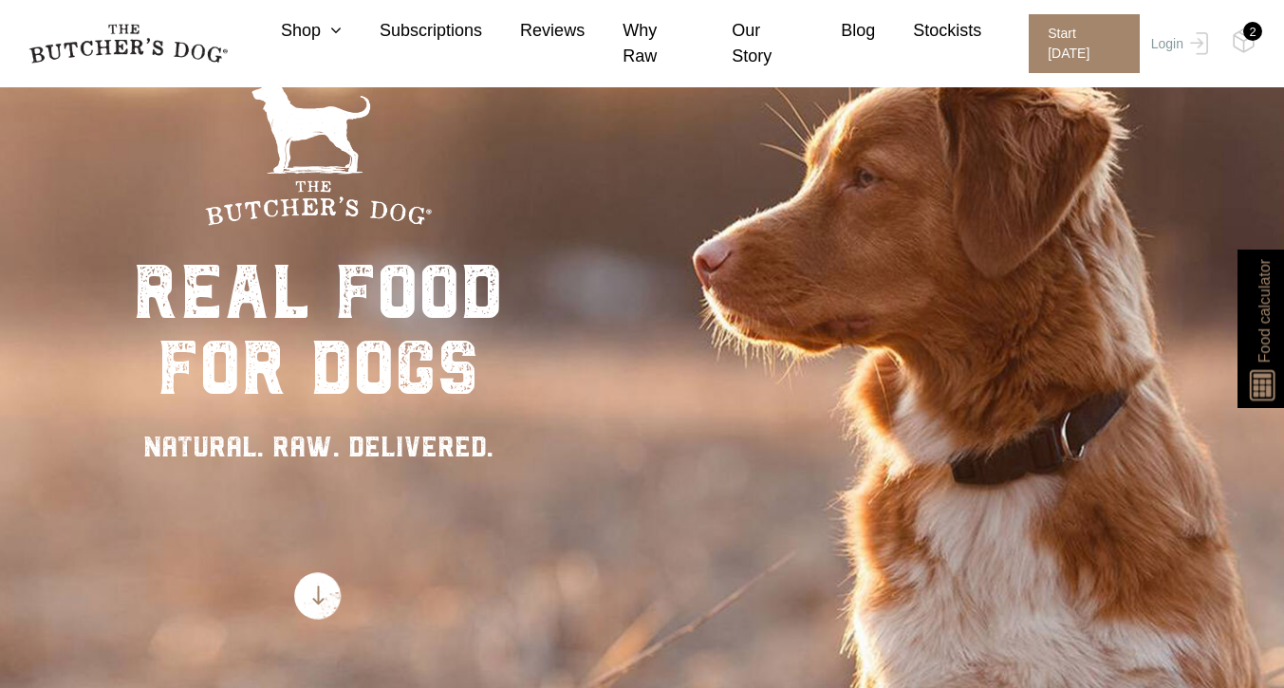
scroll to position [101, 0]
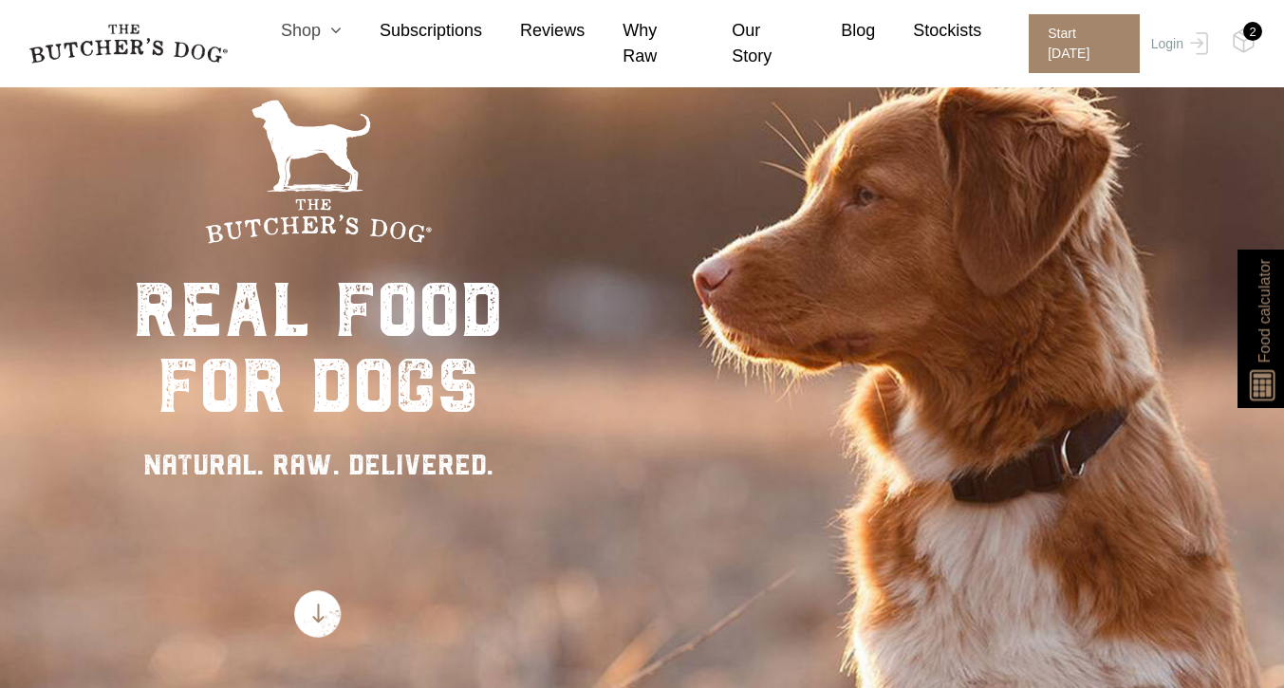
click at [327, 38] on icon at bounding box center [331, 30] width 21 height 17
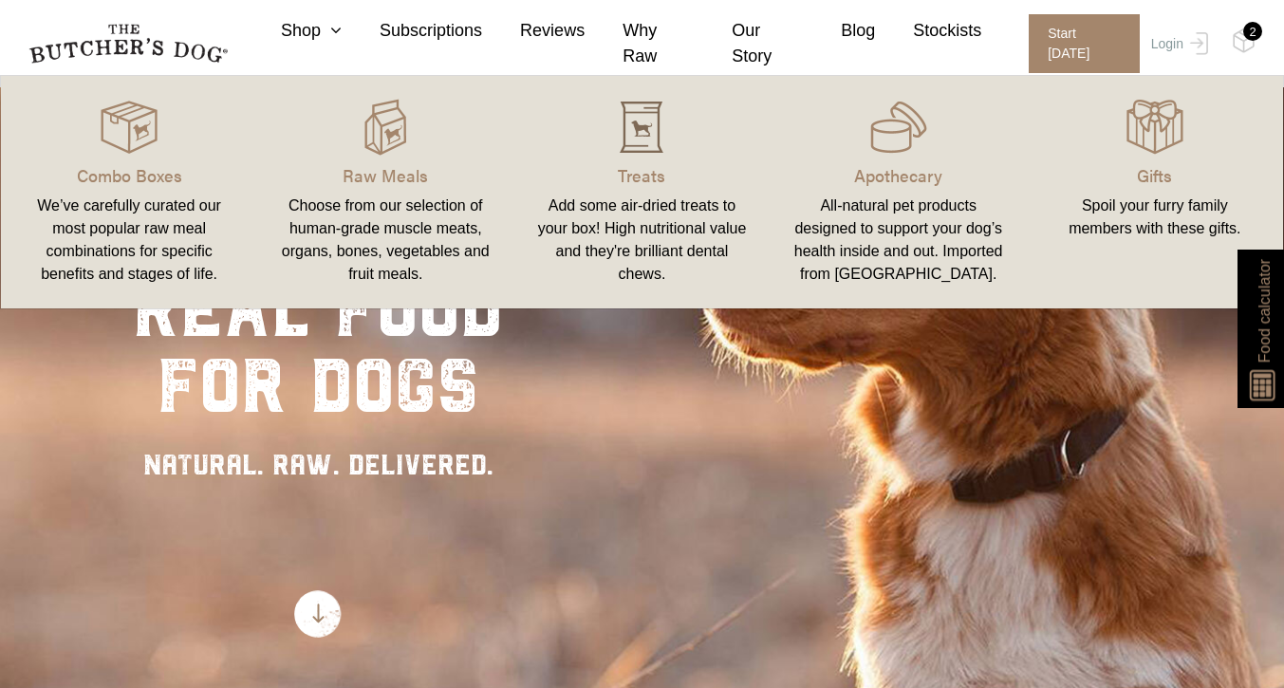
click at [648, 125] on img at bounding box center [641, 127] width 57 height 57
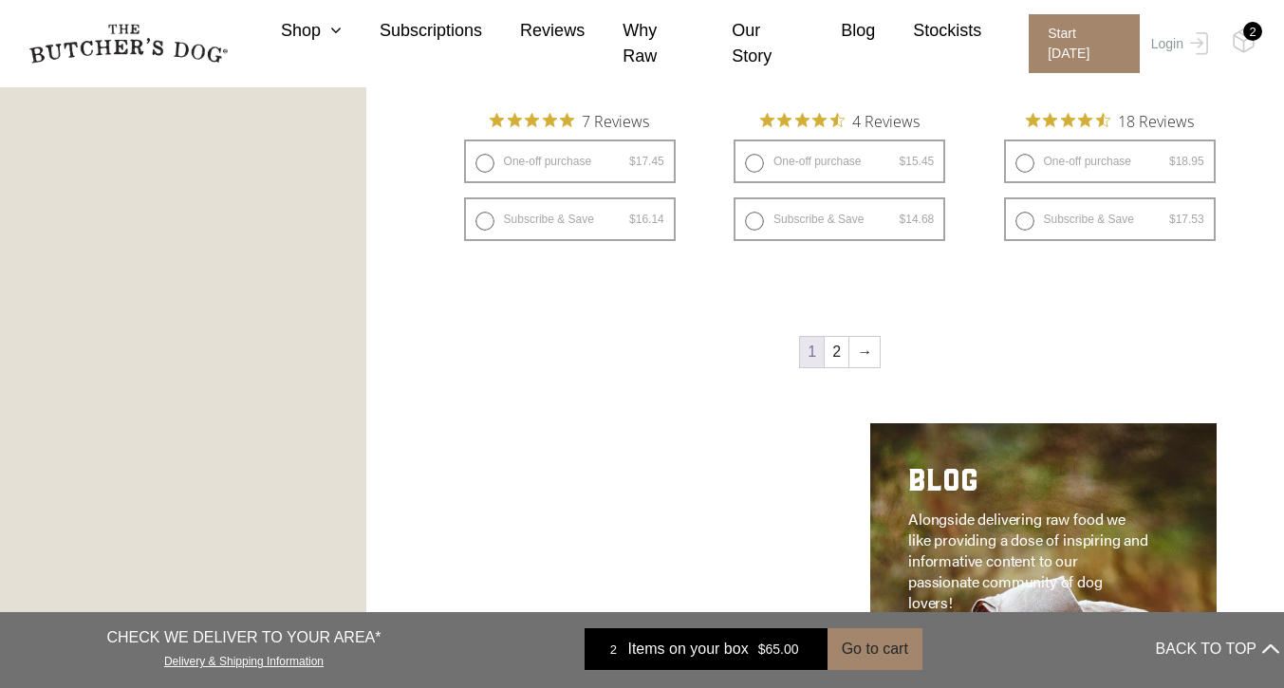
scroll to position [2693, 0]
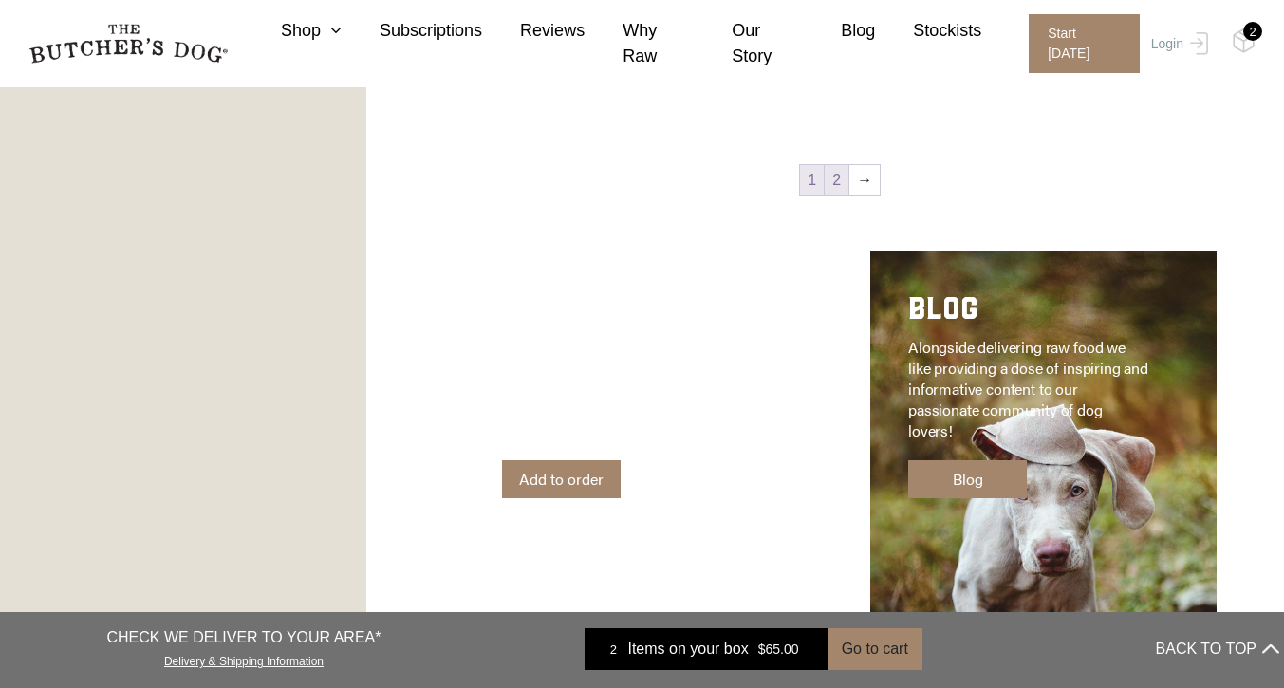
click at [845, 183] on link "2" at bounding box center [837, 180] width 24 height 30
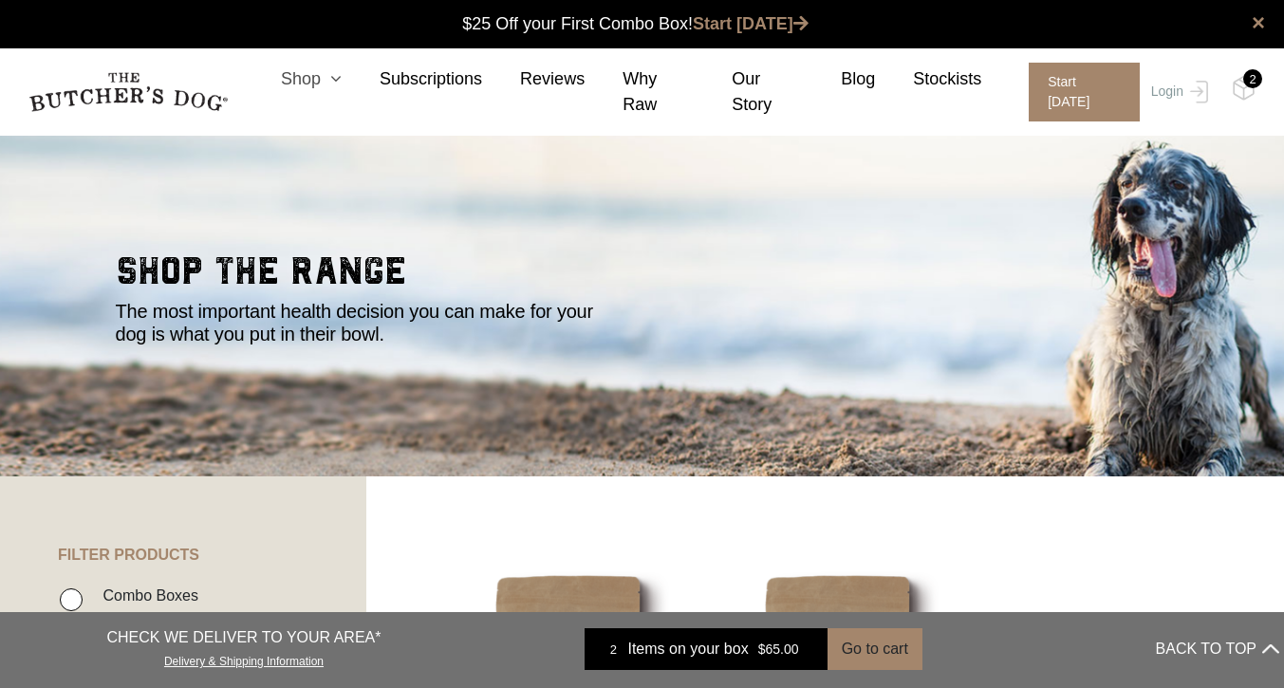
click at [325, 92] on link "Shop" at bounding box center [292, 79] width 99 height 26
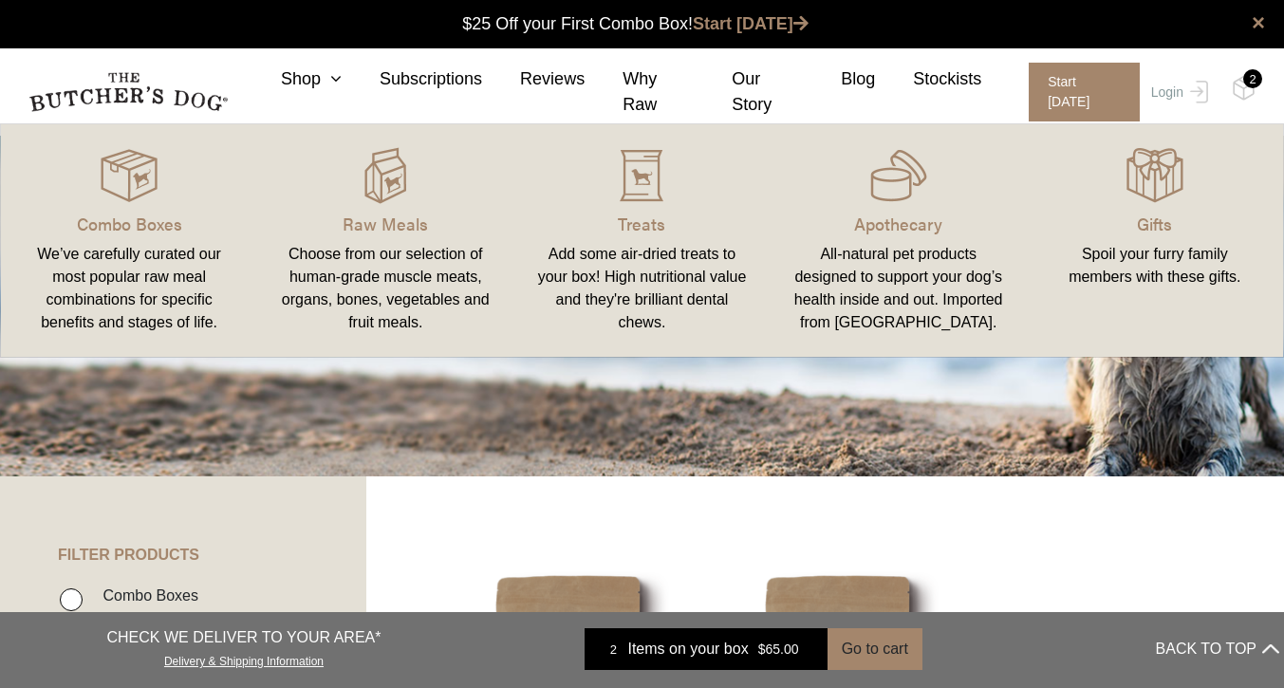
click at [902, 208] on link "Apothecary All-natural pet products designed to support your dog’s health insid…" at bounding box center [899, 240] width 256 height 195
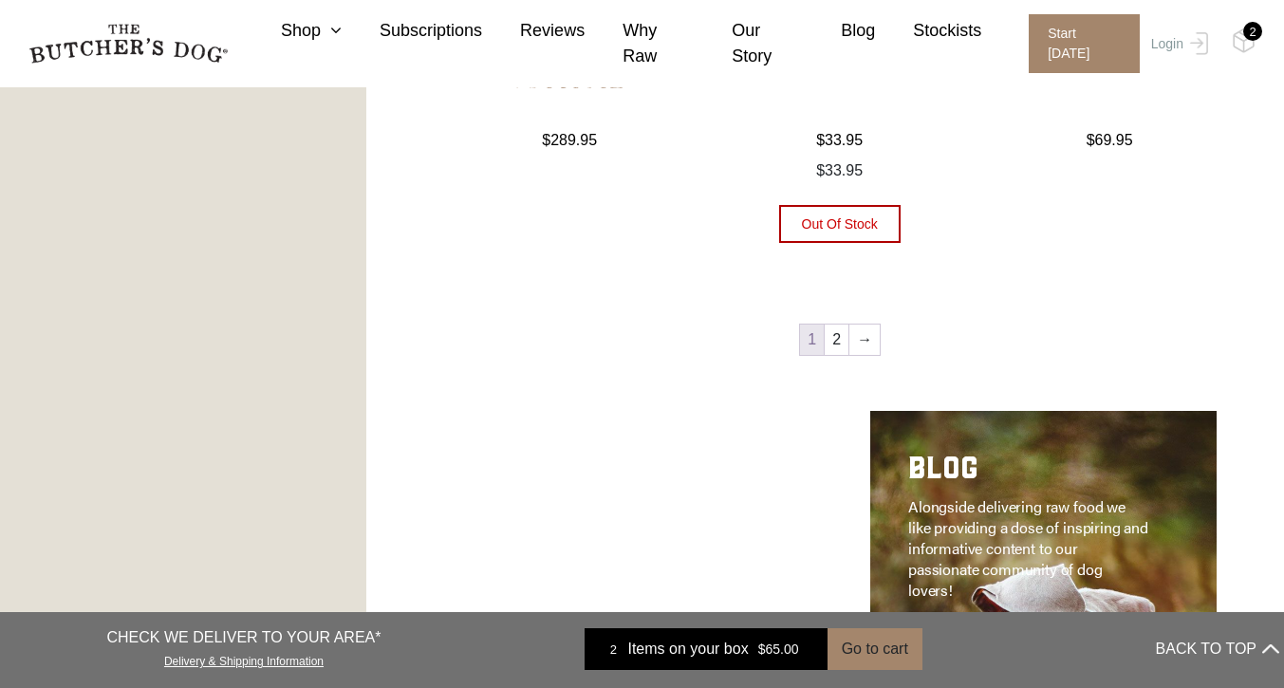
scroll to position [2274, 0]
click at [835, 325] on link "2" at bounding box center [837, 338] width 24 height 30
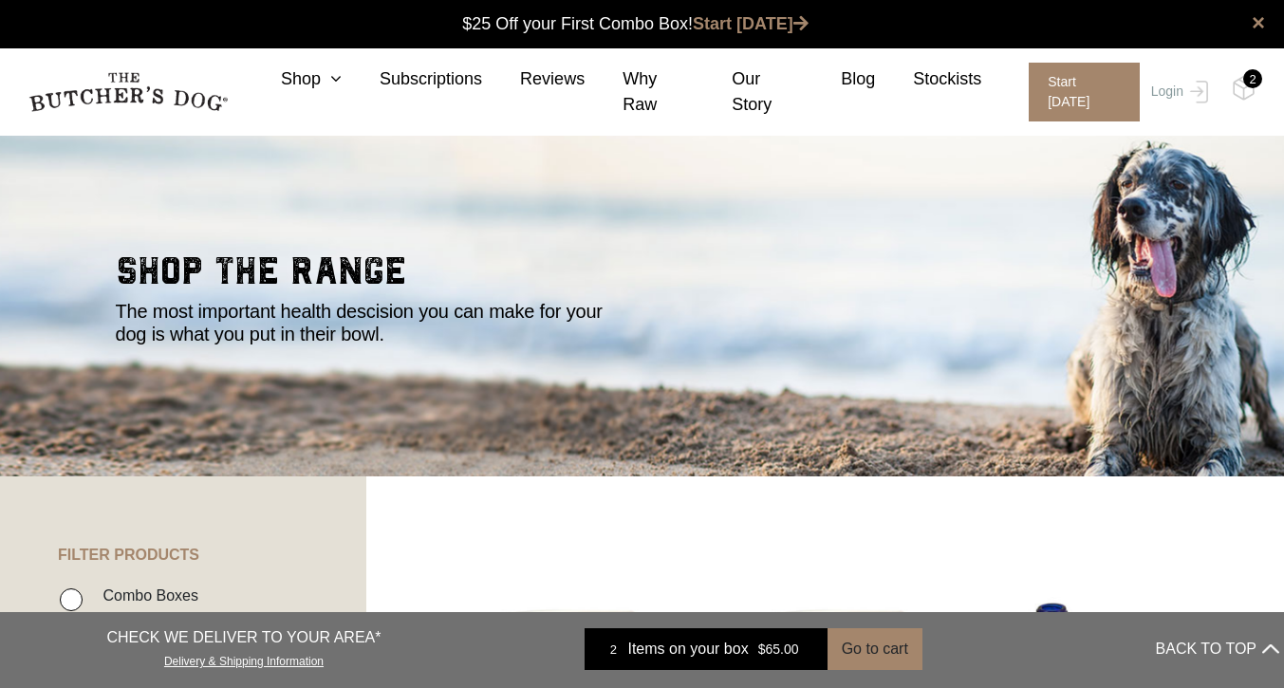
click at [1244, 75] on div "2" at bounding box center [1252, 78] width 19 height 19
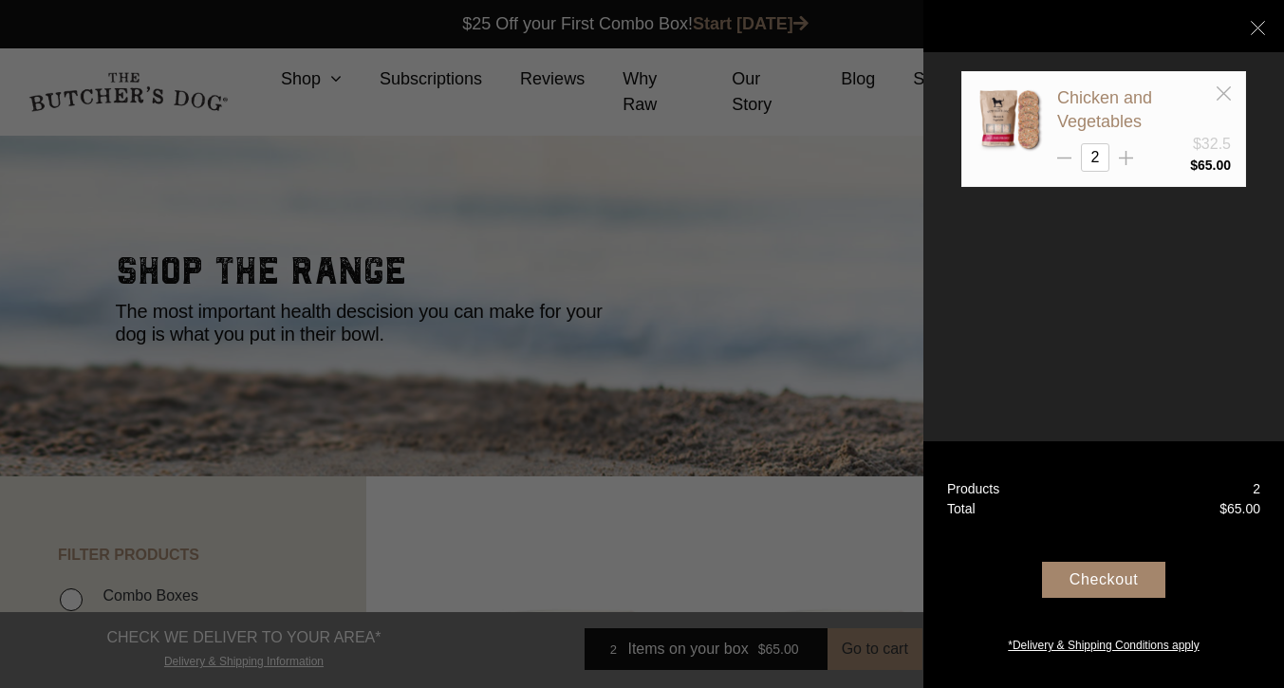
click at [1072, 155] on div "2" at bounding box center [1144, 157] width 174 height 28
click at [1066, 158] on icon at bounding box center [1064, 158] width 14 height 14
type input "1"
click at [1109, 577] on div "Checkout" at bounding box center [1103, 580] width 123 height 36
